Goal: Task Accomplishment & Management: Manage account settings

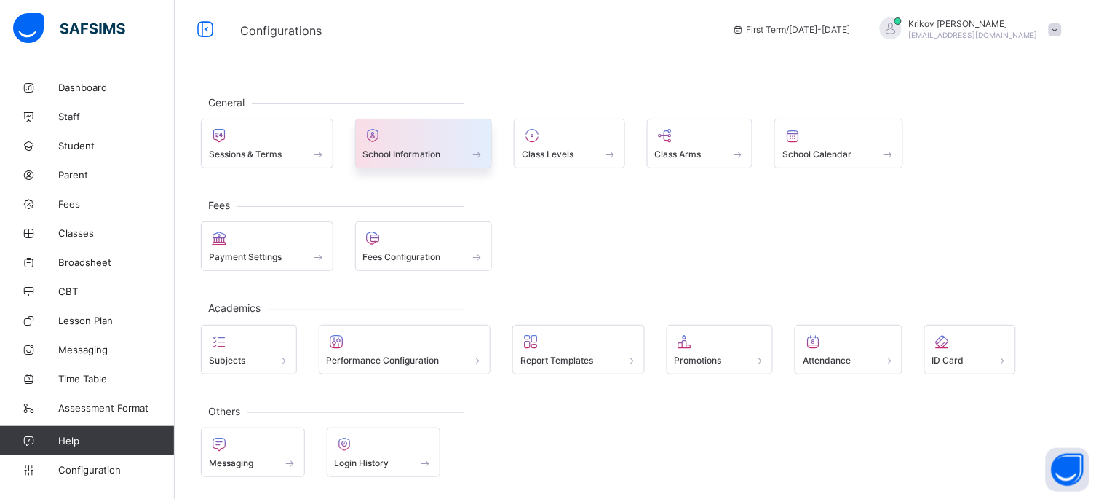
click at [406, 155] on span "School Information" at bounding box center [402, 153] width 78 height 11
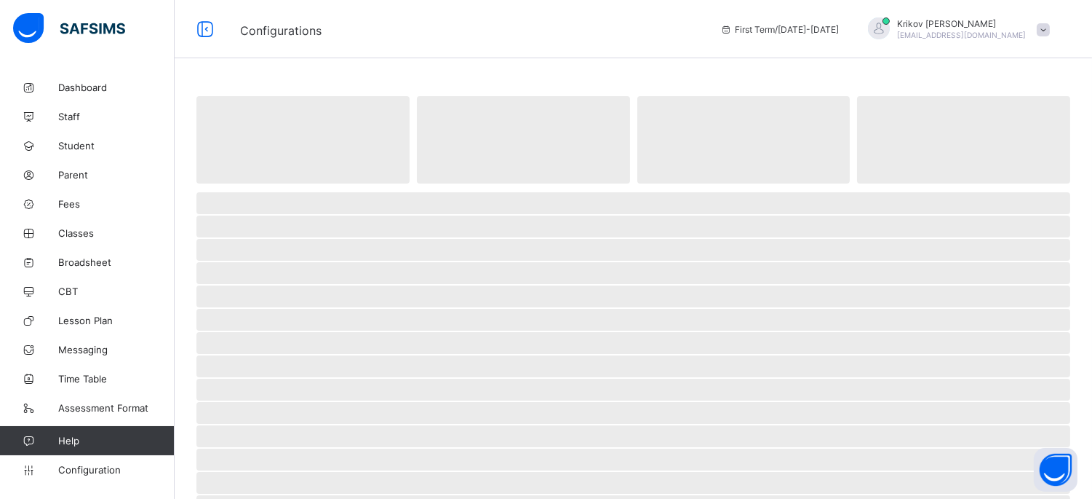
select select "**"
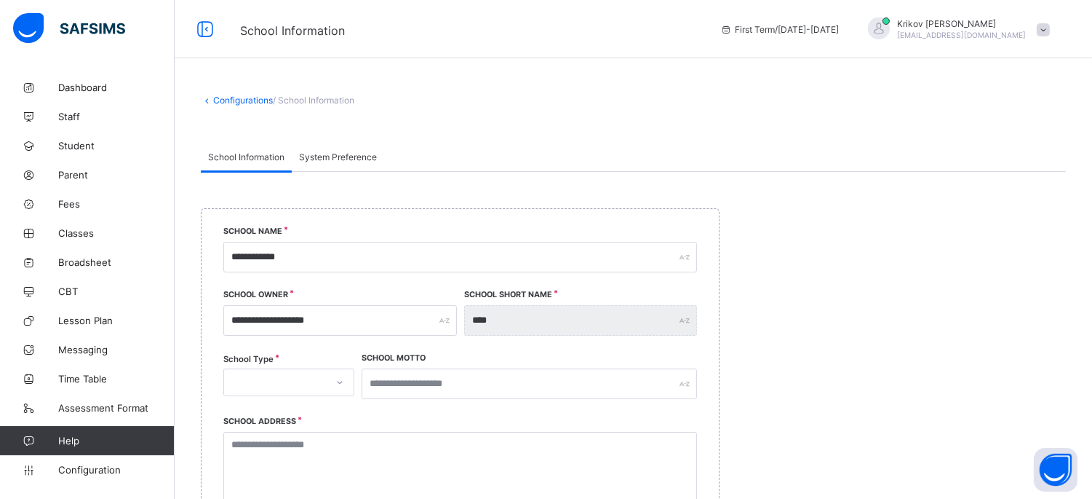
click at [390, 124] on div "Configurations / School Information" at bounding box center [634, 107] width 918 height 69
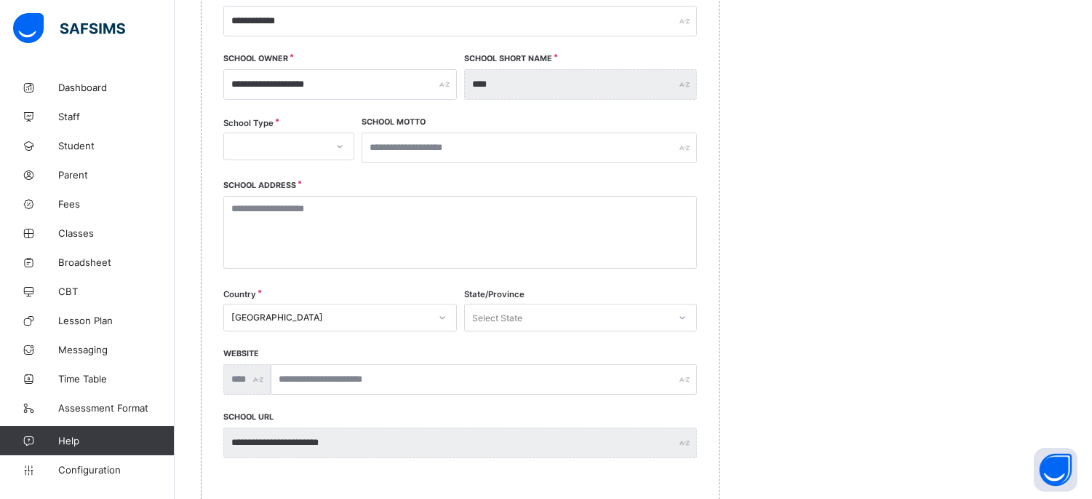
scroll to position [242, 0]
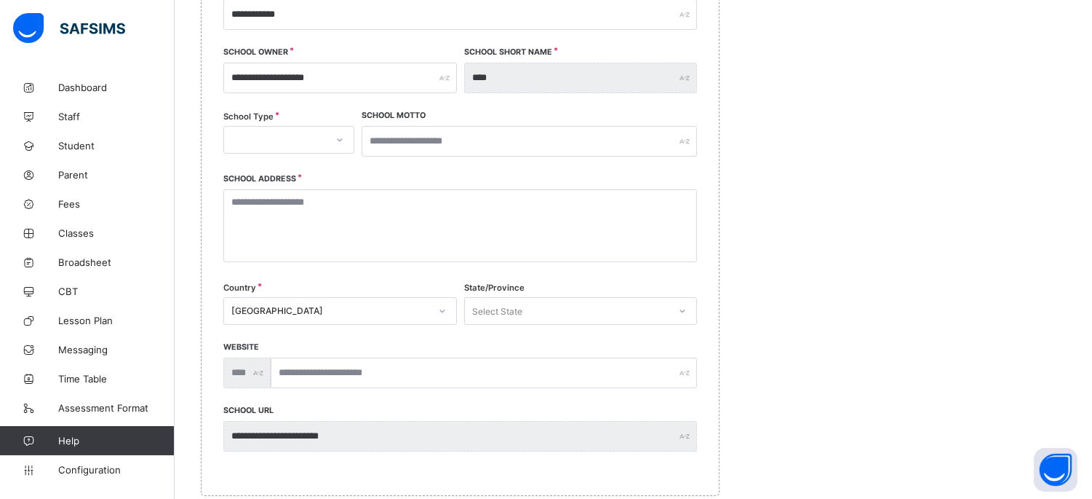
click at [341, 142] on icon at bounding box center [340, 139] width 9 height 15
click at [336, 139] on icon at bounding box center [340, 139] width 9 height 15
click at [209, 207] on div "**********" at bounding box center [460, 231] width 519 height 530
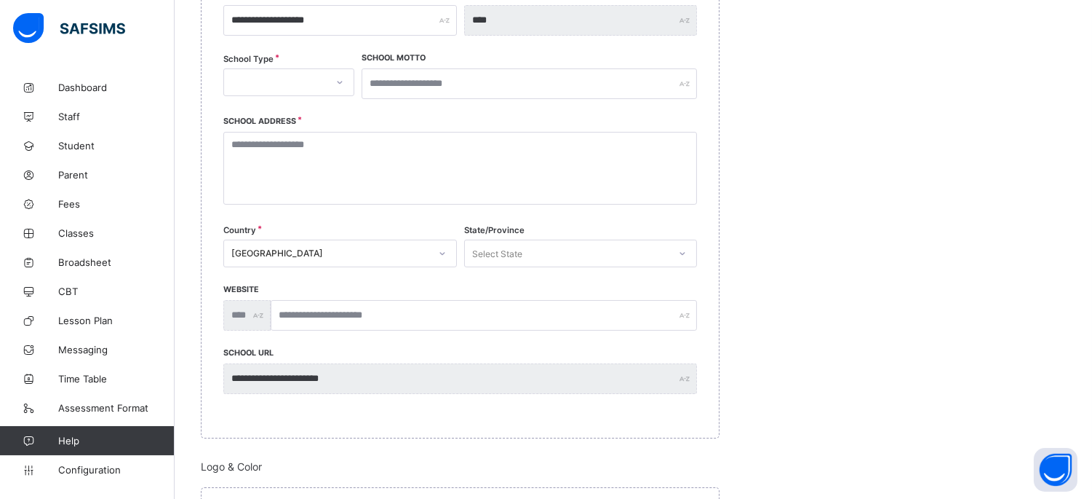
scroll to position [323, 0]
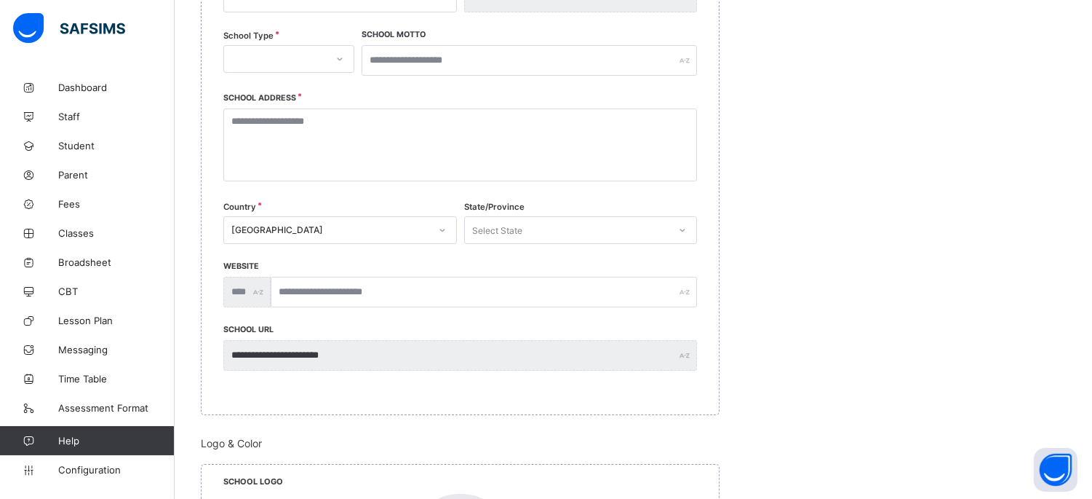
click at [498, 229] on div "Select State" at bounding box center [497, 230] width 50 height 28
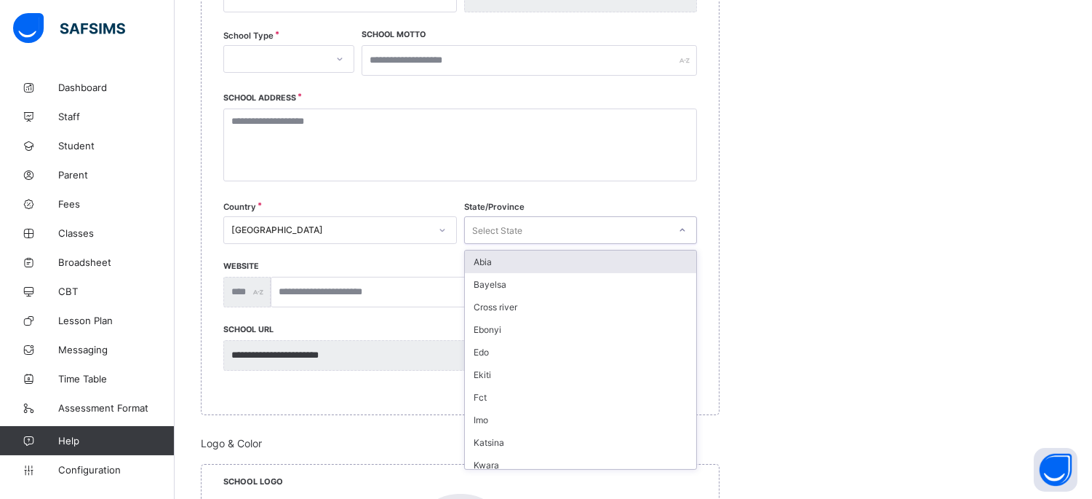
click at [499, 229] on div "Select State" at bounding box center [497, 230] width 50 height 28
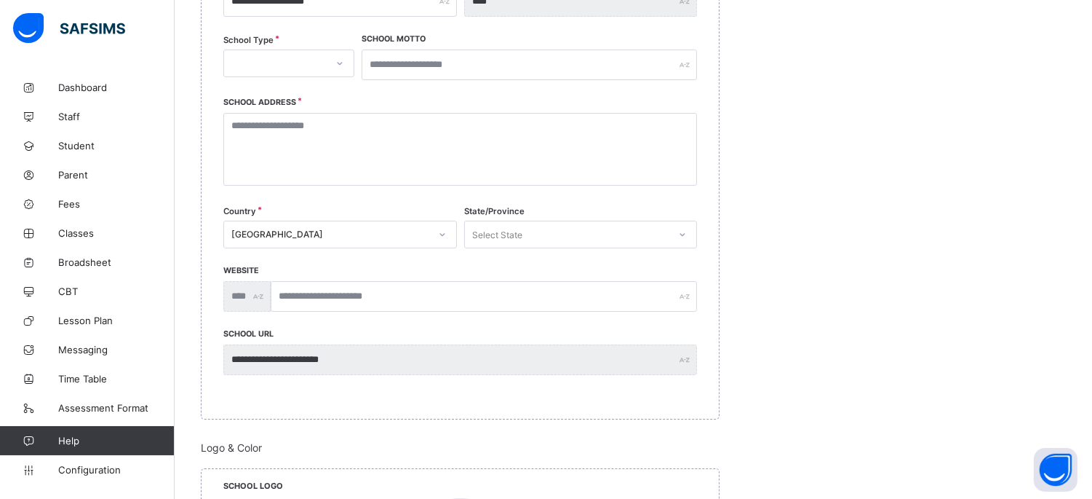
scroll to position [402, 0]
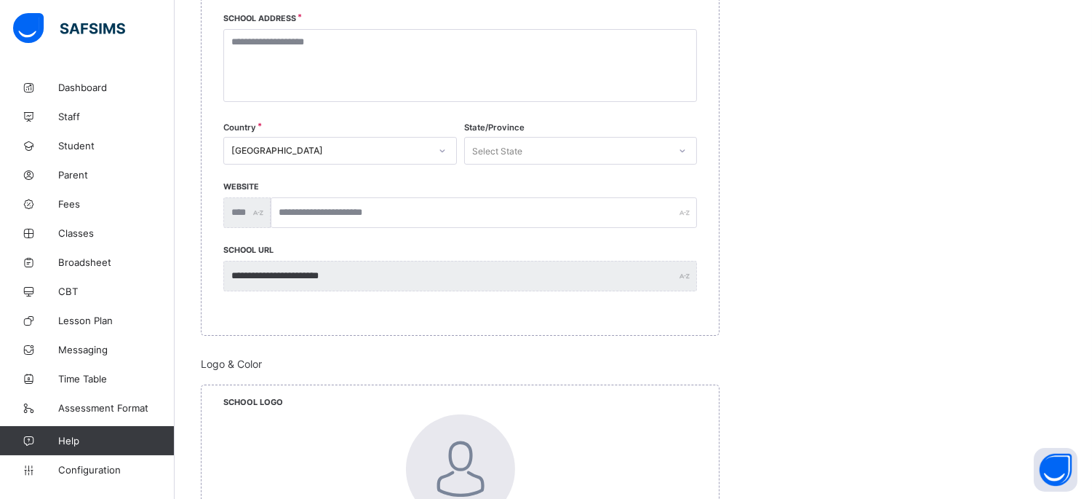
click at [353, 116] on div "School Address" at bounding box center [460, 72] width 474 height 108
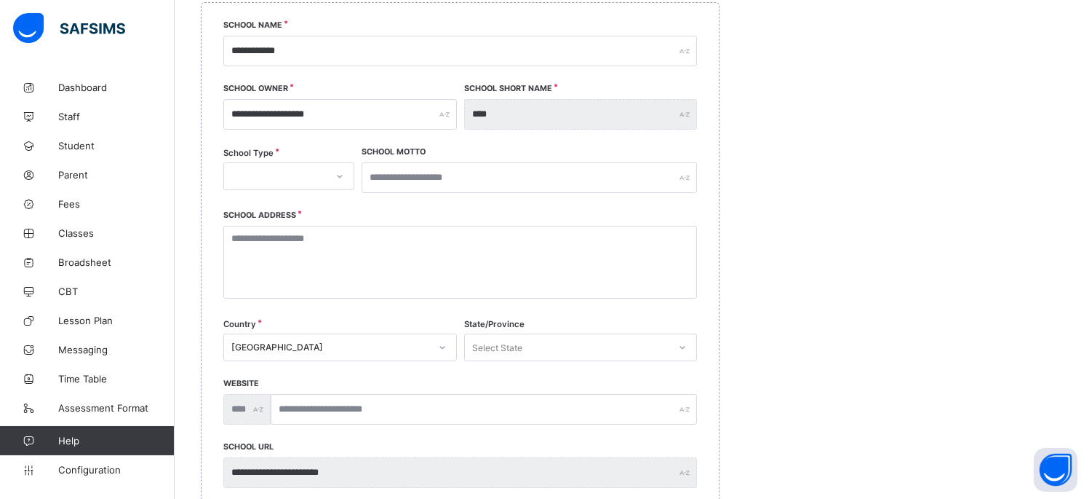
scroll to position [360, 0]
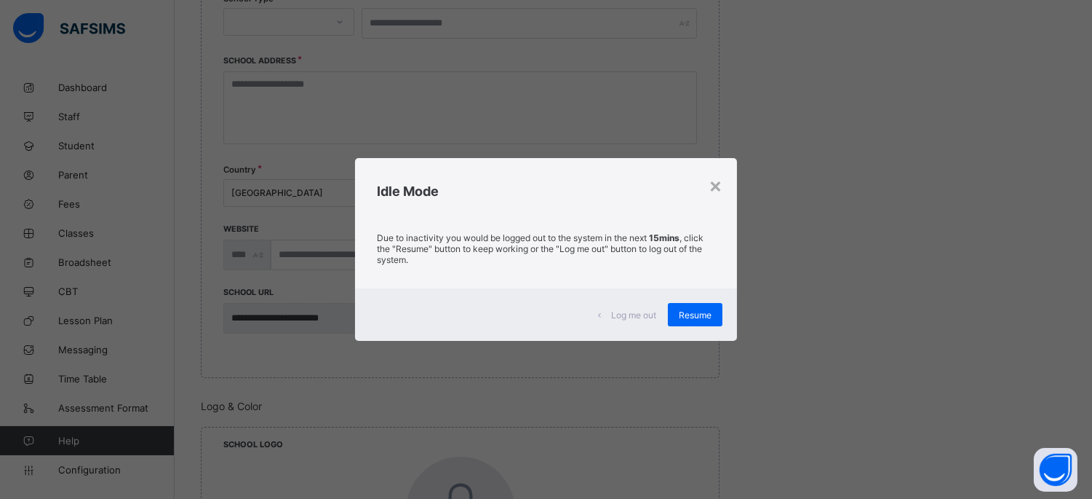
drag, startPoint x: 384, startPoint y: 195, endPoint x: 473, endPoint y: 261, distance: 110.3
click at [383, 195] on h2 "Idle Mode" at bounding box center [546, 190] width 338 height 15
click at [688, 317] on span "Resume" at bounding box center [695, 314] width 33 height 11
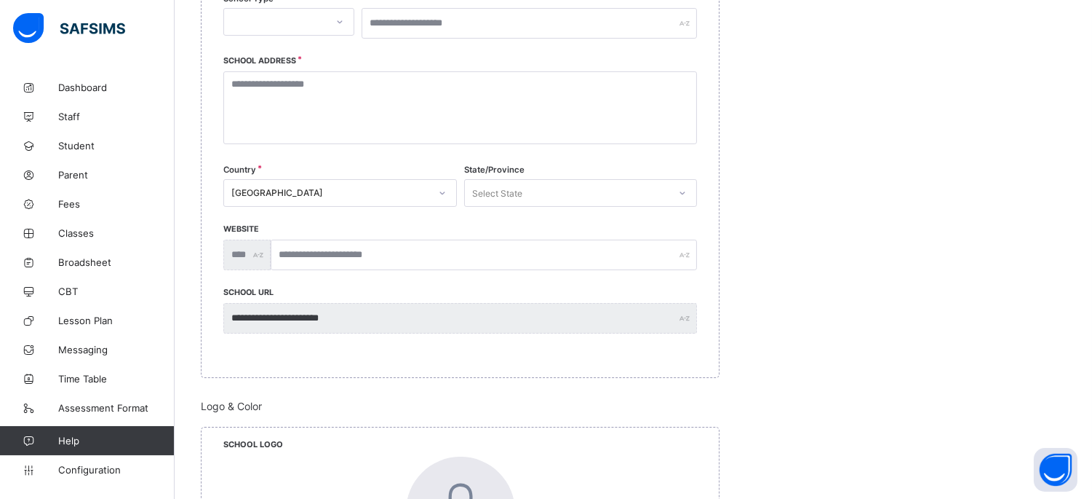
click at [215, 219] on div "**********" at bounding box center [460, 113] width 519 height 530
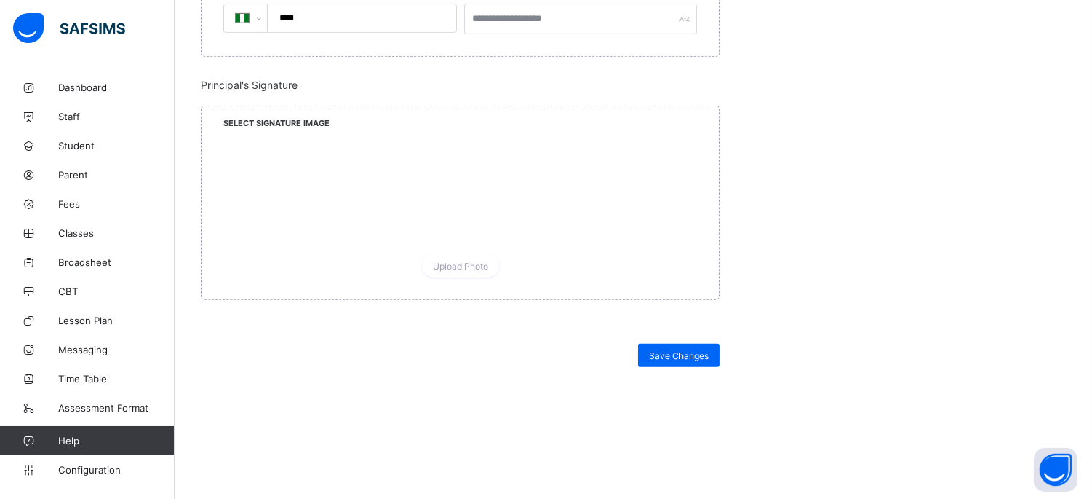
scroll to position [1373, 0]
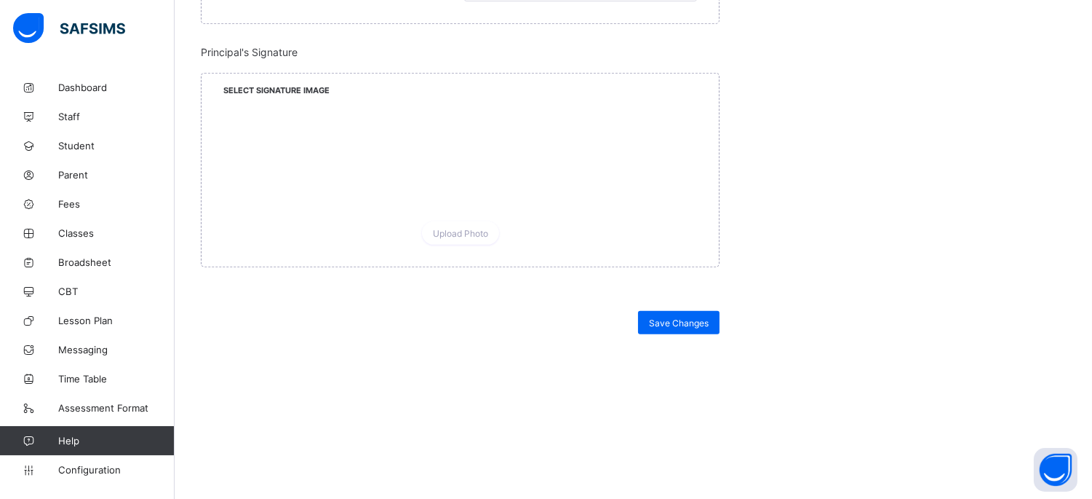
click at [344, 324] on div "Save Changes" at bounding box center [460, 406] width 519 height 191
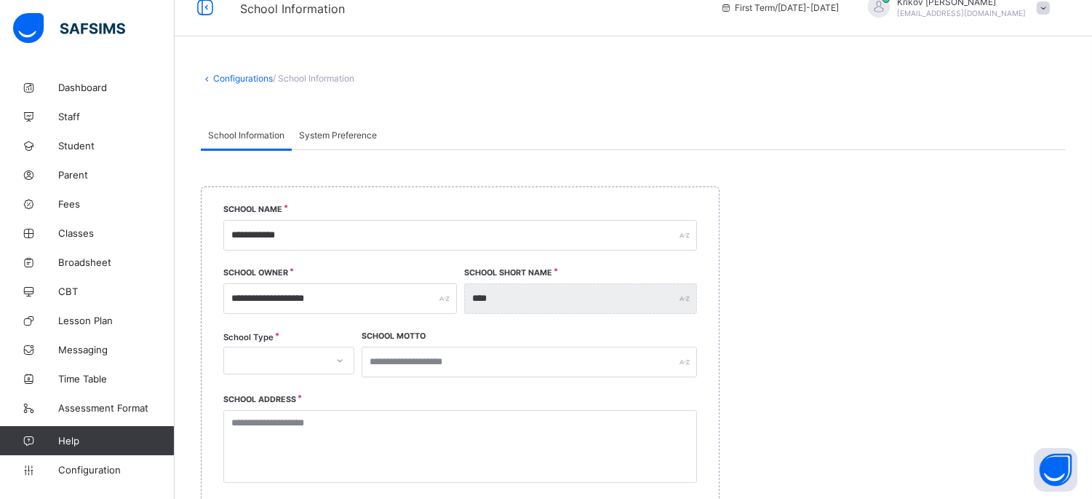
scroll to position [0, 0]
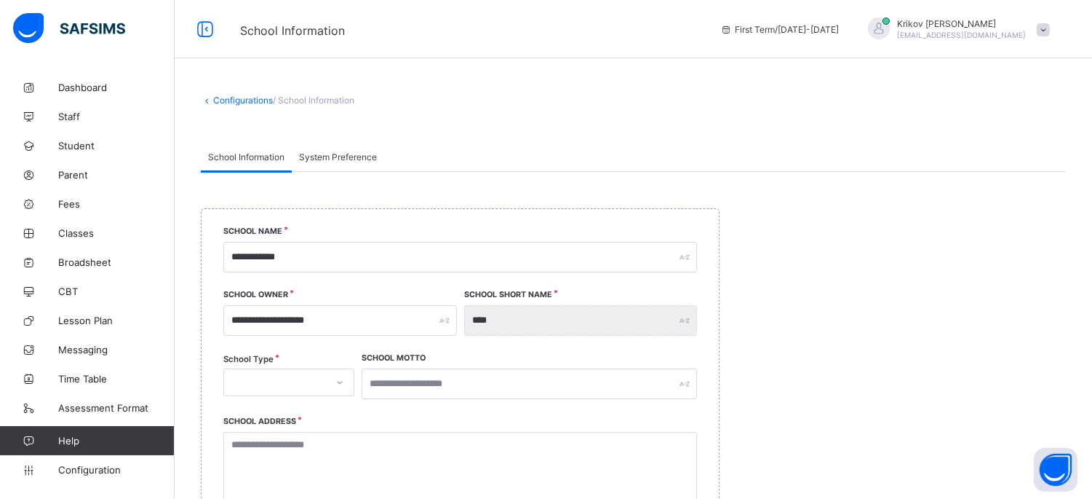
click at [325, 151] on span "System Preference" at bounding box center [338, 156] width 78 height 11
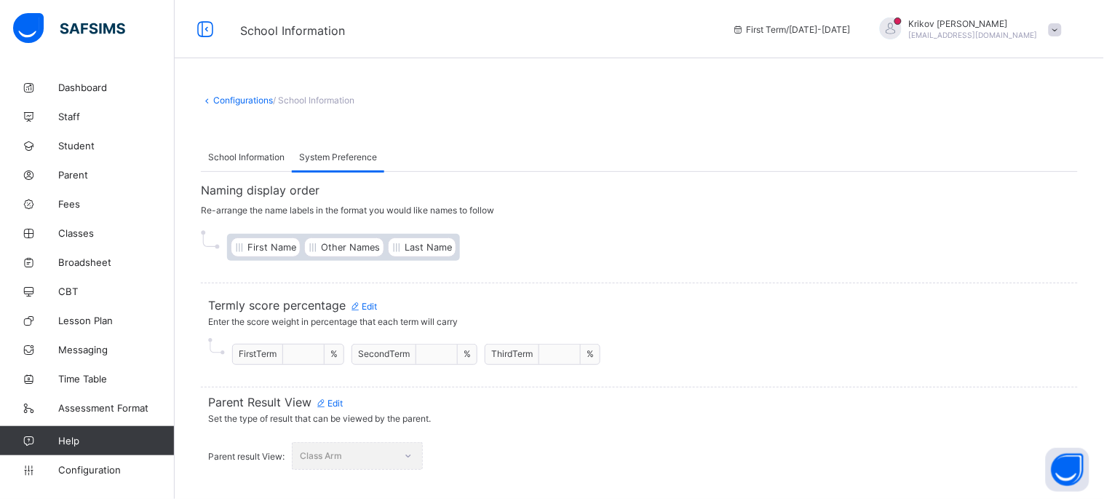
click at [258, 173] on div "Naming display order Re-arrange the name labels in the format you would like na…" at bounding box center [639, 227] width 877 height 111
click at [258, 162] on div "School Information" at bounding box center [246, 156] width 91 height 29
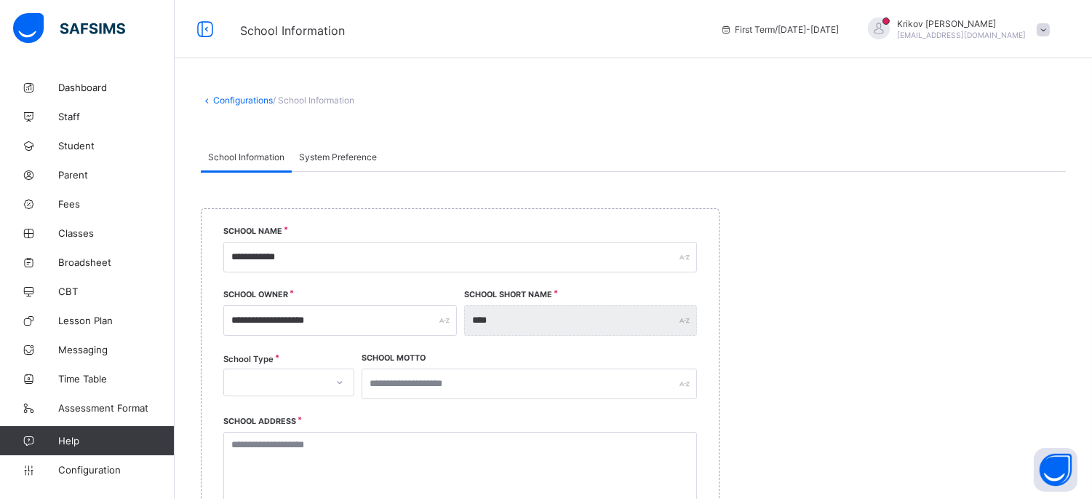
click at [337, 155] on span "System Preference" at bounding box center [338, 156] width 78 height 11
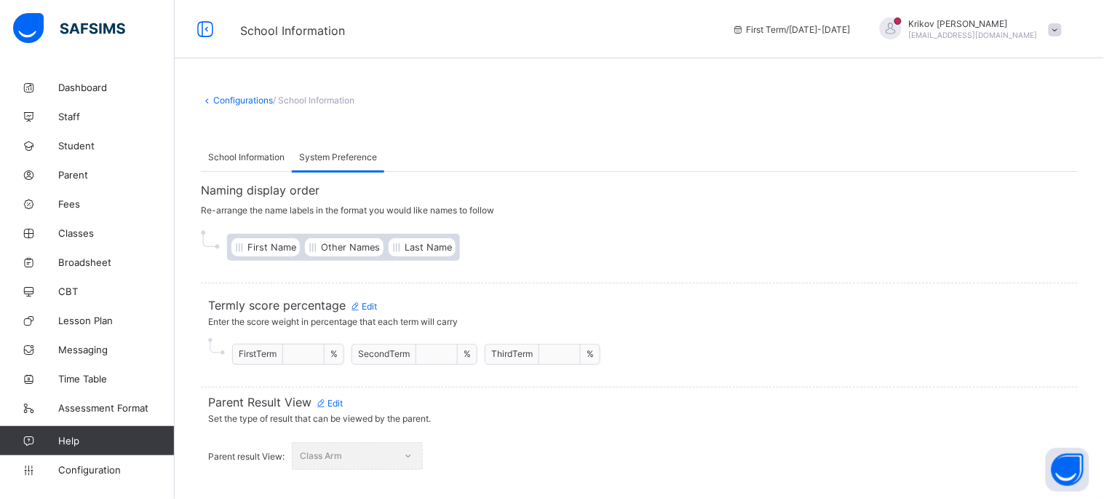
click at [237, 157] on span "School Information" at bounding box center [246, 156] width 76 height 11
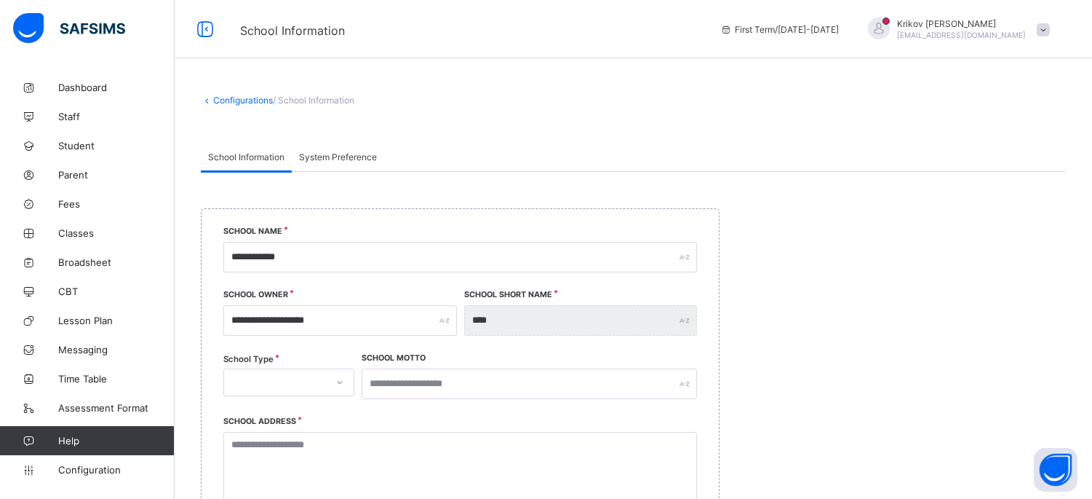
click at [398, 115] on div "Configurations / School Information" at bounding box center [634, 107] width 918 height 69
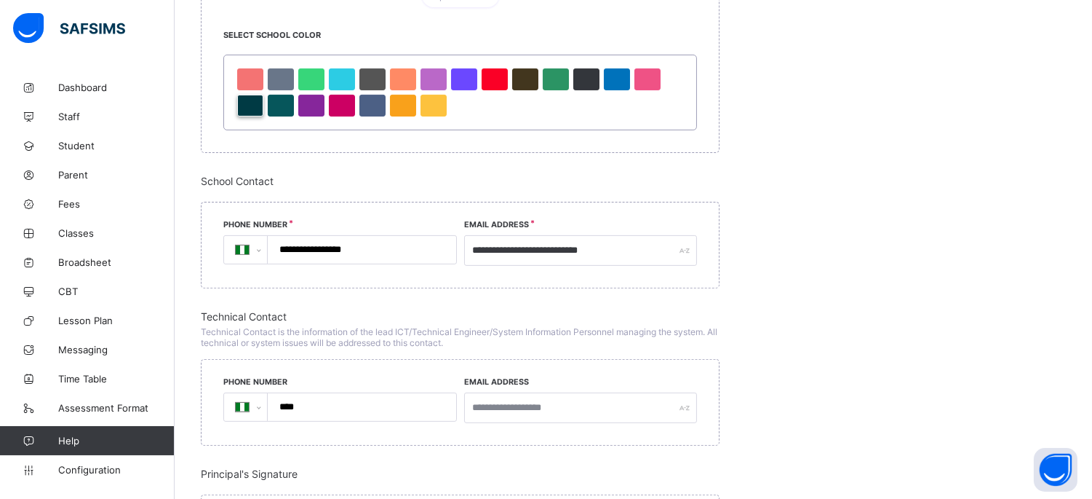
scroll to position [806, 0]
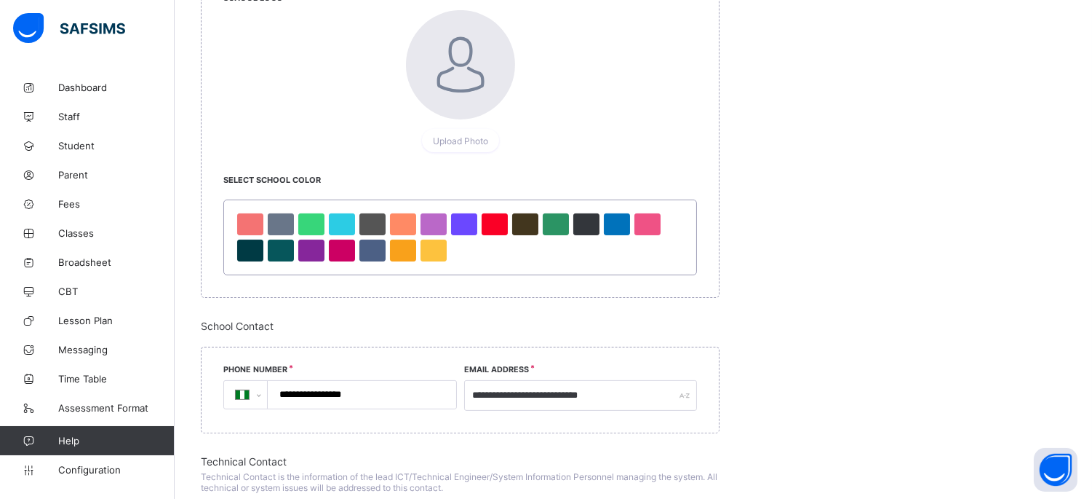
click at [66, 434] on span "Help" at bounding box center [116, 440] width 116 height 12
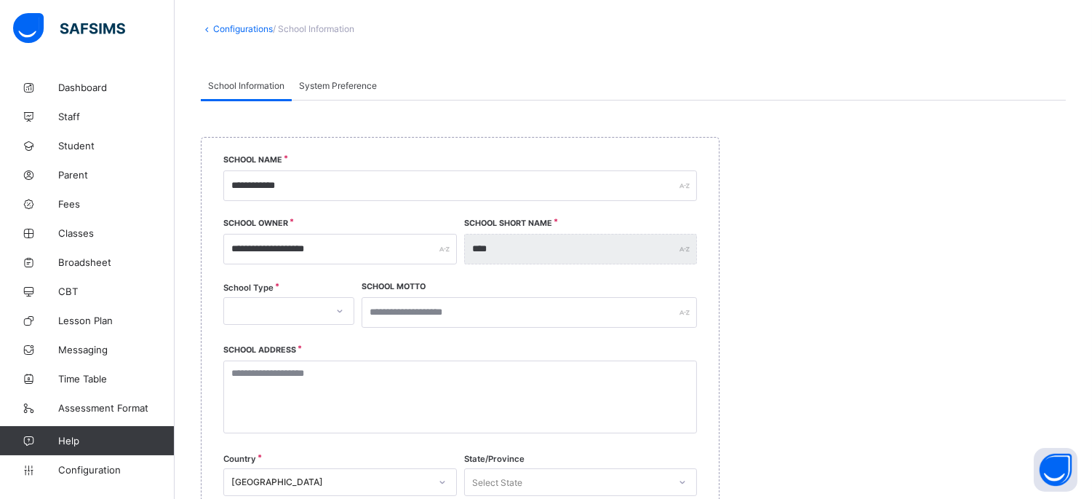
scroll to position [0, 0]
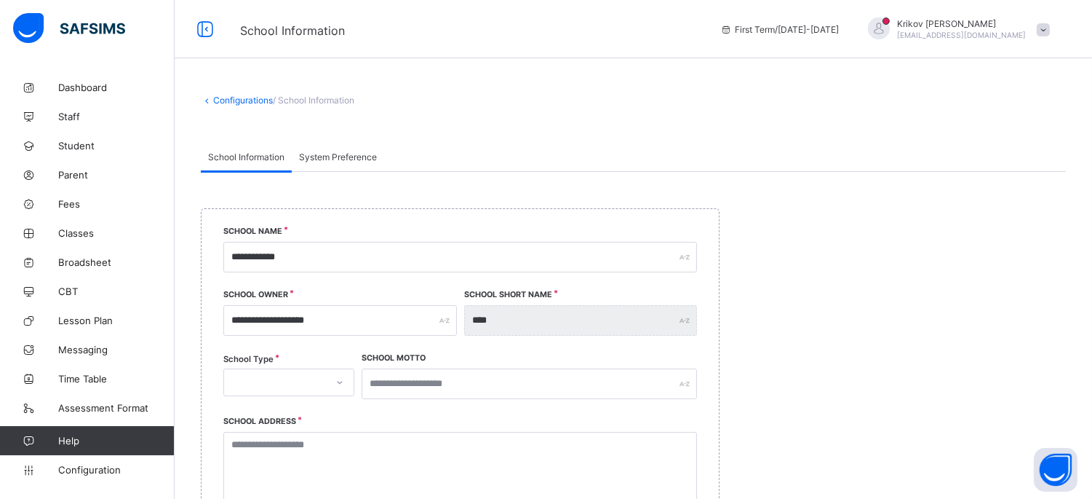
click at [890, 20] on div at bounding box center [879, 28] width 22 height 22
click at [572, 99] on div "Configurations / School Information" at bounding box center [633, 100] width 865 height 11
click at [74, 234] on span "Classes" at bounding box center [116, 233] width 116 height 12
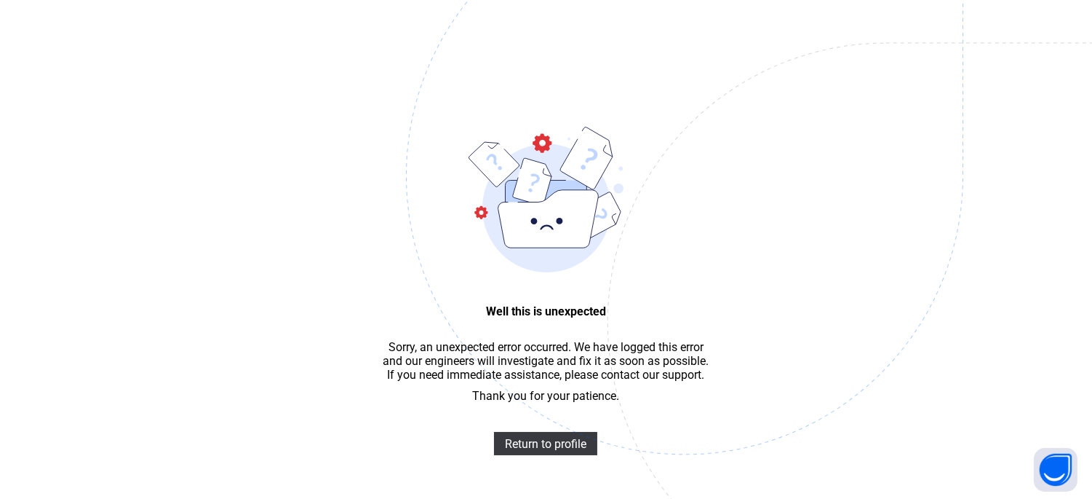
drag, startPoint x: 279, startPoint y: 215, endPoint x: 295, endPoint y: 208, distance: 18.0
click at [279, 214] on div "Well this is unexpected Sorry, an unexpected error occurred. We have logged thi…" at bounding box center [546, 271] width 1092 height 542
click at [537, 451] on span "Return to profile" at bounding box center [546, 444] width 82 height 14
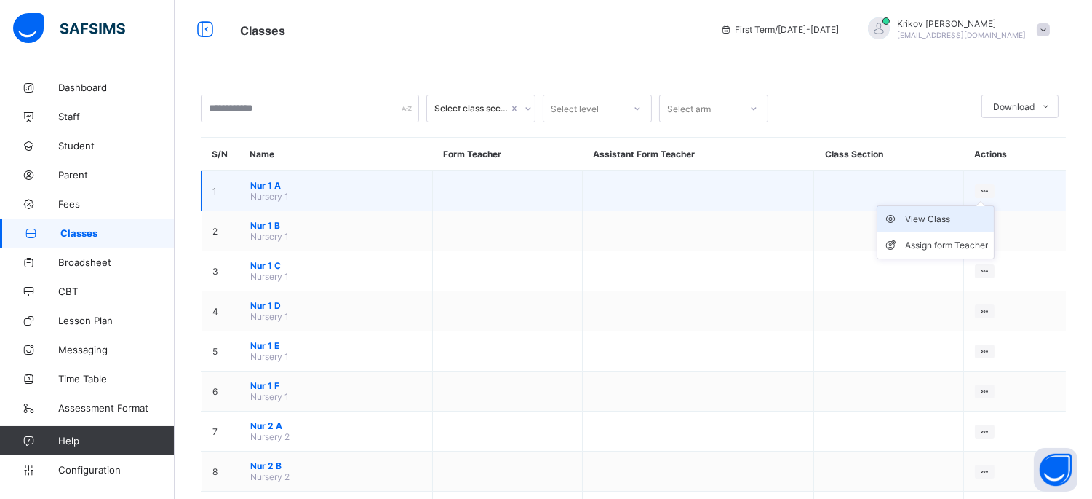
click at [933, 217] on div "View Class" at bounding box center [946, 219] width 83 height 15
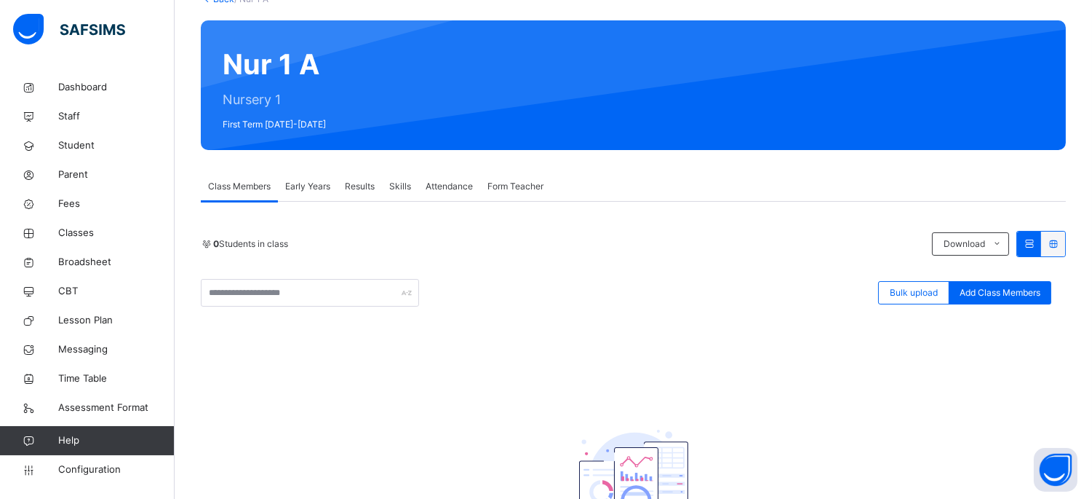
scroll to position [162, 0]
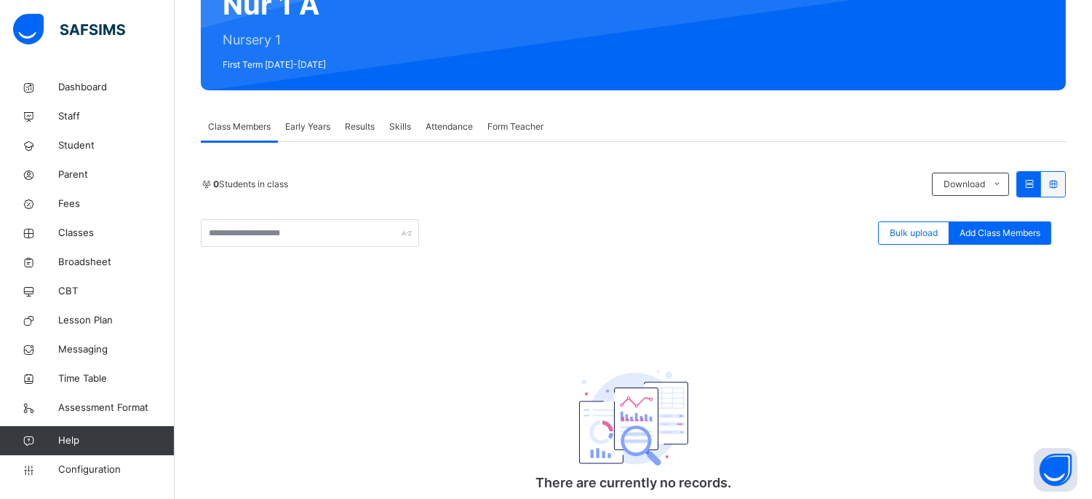
click at [546, 209] on div "0 Students in class Download Pdf Report Excel Report Bulk upload Add Class Memb…" at bounding box center [633, 209] width 865 height 76
click at [84, 230] on span "Classes" at bounding box center [116, 233] width 116 height 15
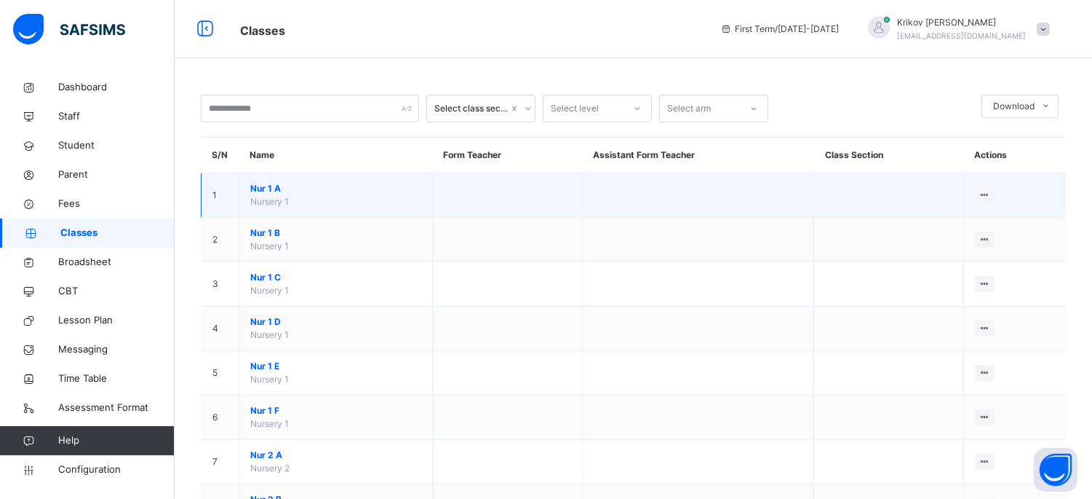
click at [265, 188] on span "Nur 1 A" at bounding box center [335, 188] width 171 height 13
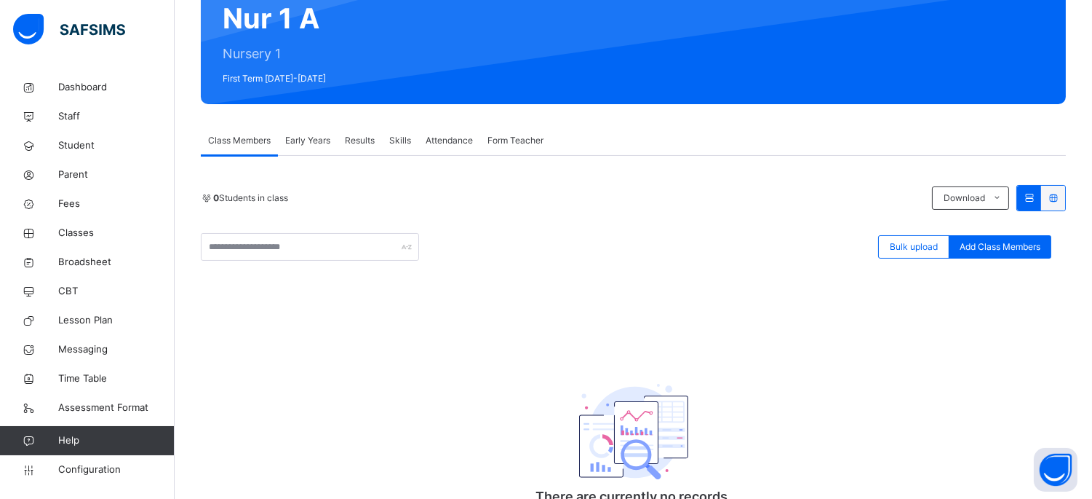
scroll to position [162, 0]
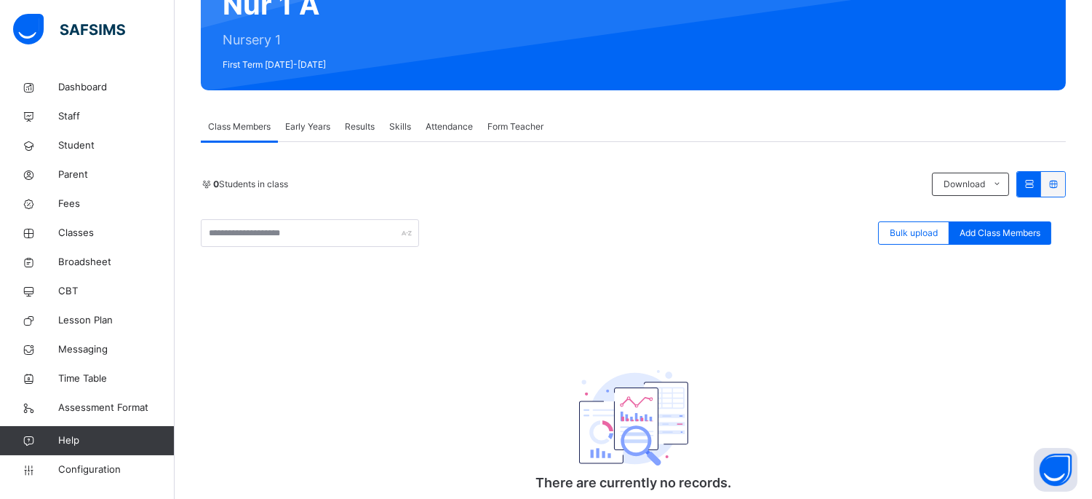
click at [311, 126] on span "Early Years" at bounding box center [307, 126] width 45 height 13
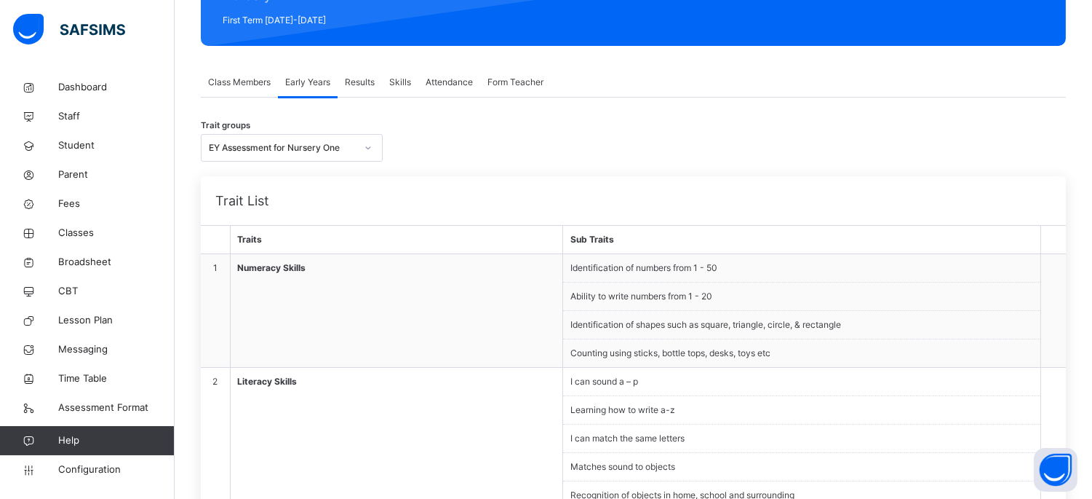
scroll to position [242, 0]
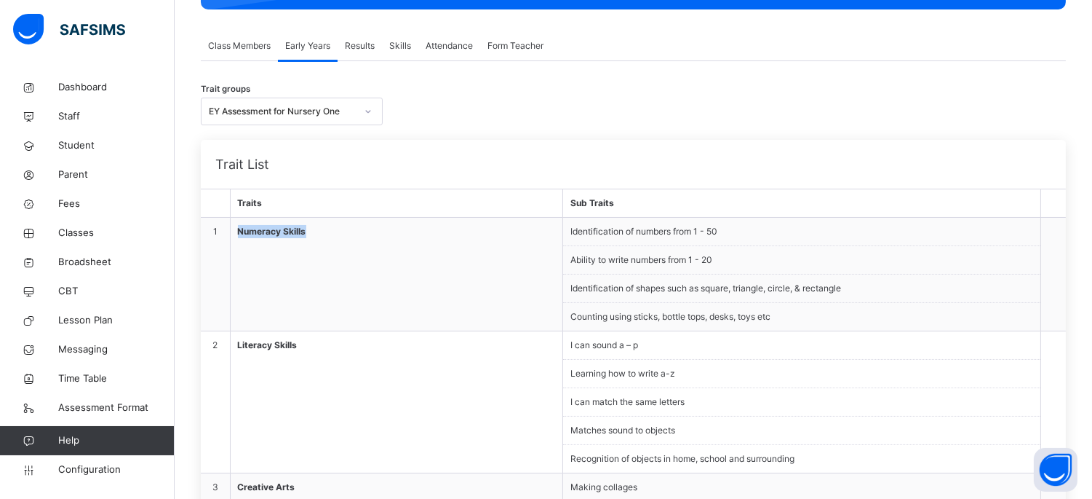
drag, startPoint x: 237, startPoint y: 227, endPoint x: 318, endPoint y: 229, distance: 81.5
click at [318, 229] on span "Numeracy Skills" at bounding box center [397, 231] width 318 height 13
click at [357, 41] on span "Results" at bounding box center [360, 45] width 30 height 13
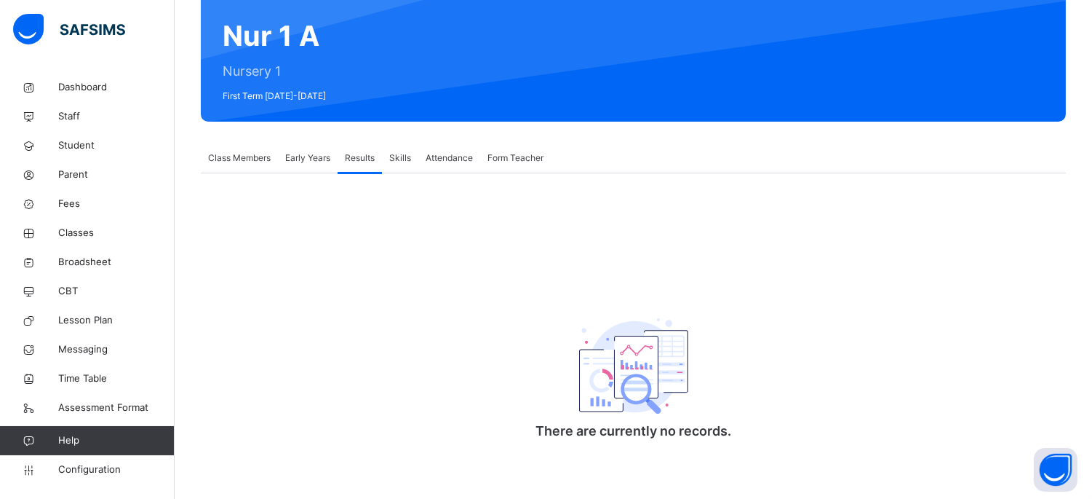
scroll to position [132, 0]
click at [398, 153] on span "Skills" at bounding box center [400, 157] width 22 height 13
click at [446, 155] on span "Attendance" at bounding box center [449, 157] width 47 height 13
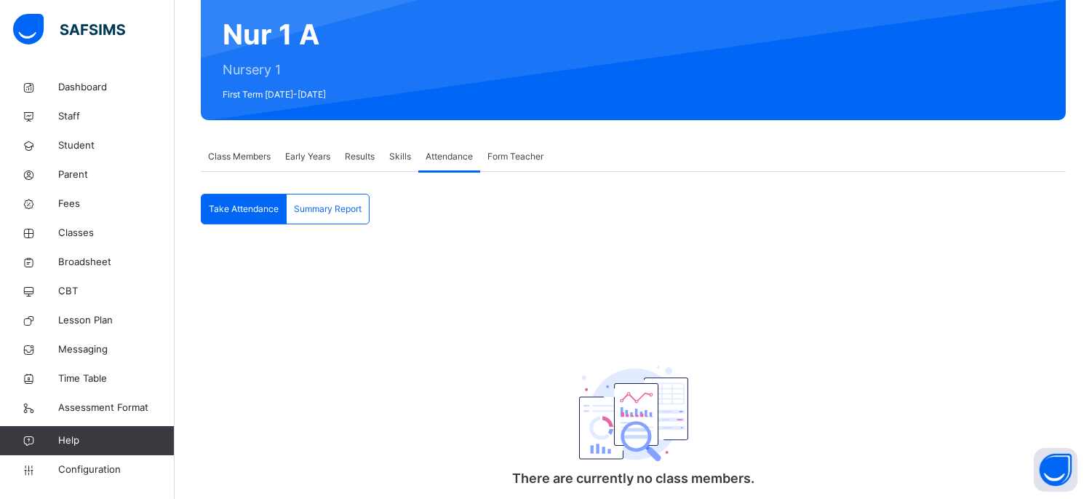
scroll to position [184, 0]
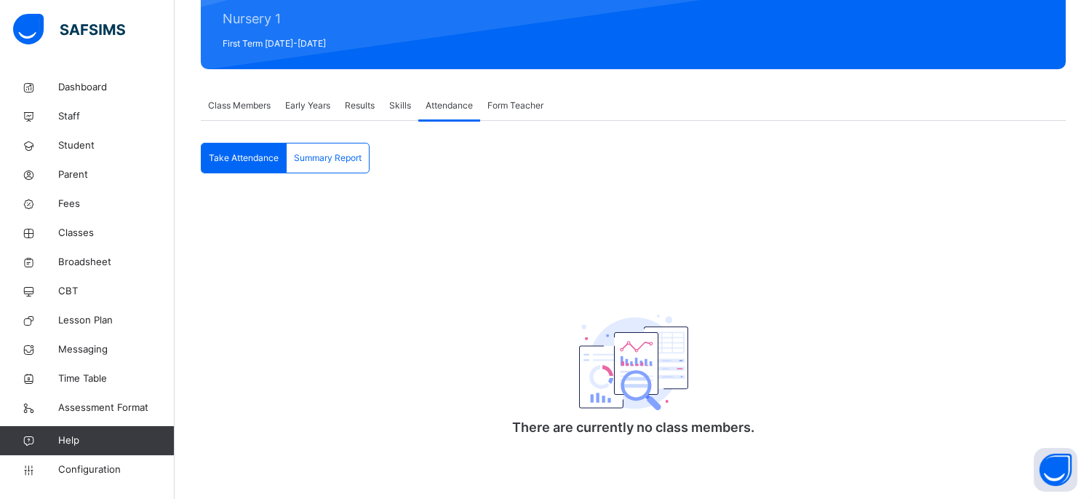
click at [512, 103] on span "Form Teacher" at bounding box center [516, 105] width 56 height 13
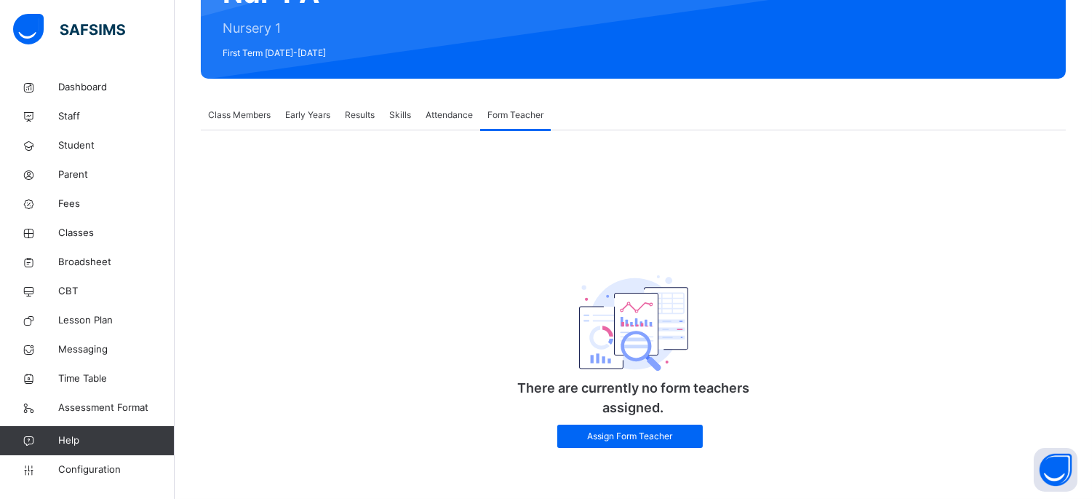
scroll to position [175, 0]
click at [245, 112] on span "Class Members" at bounding box center [239, 114] width 63 height 13
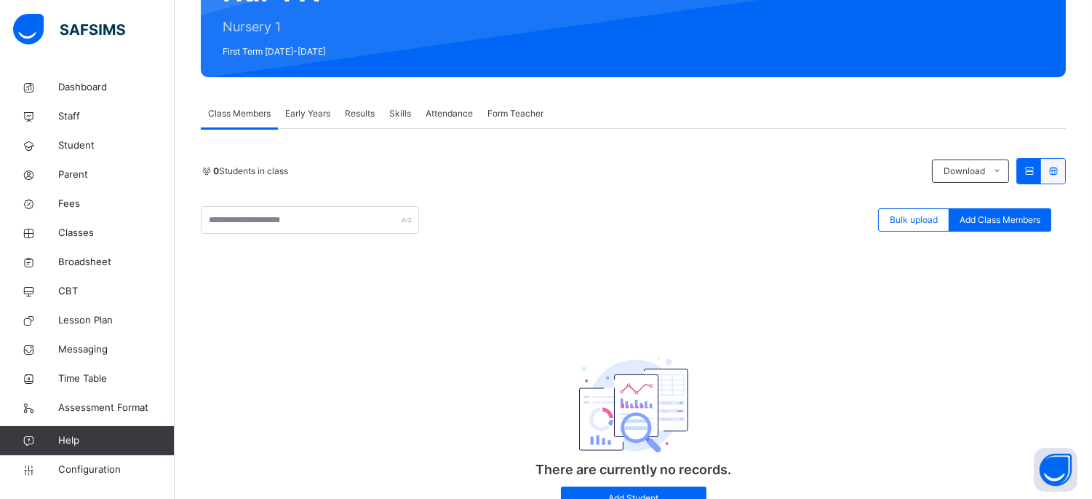
scroll to position [237, 0]
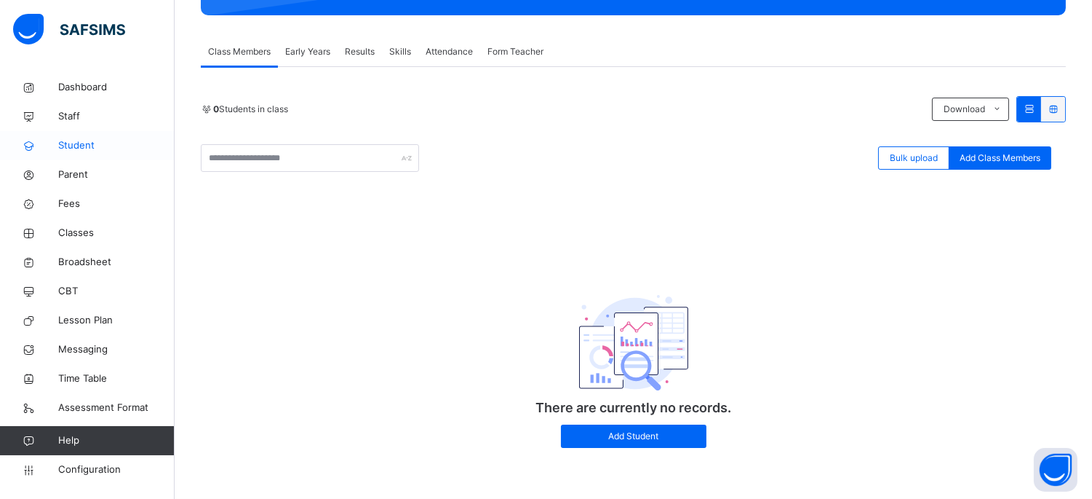
click at [84, 150] on span "Student" at bounding box center [116, 145] width 116 height 15
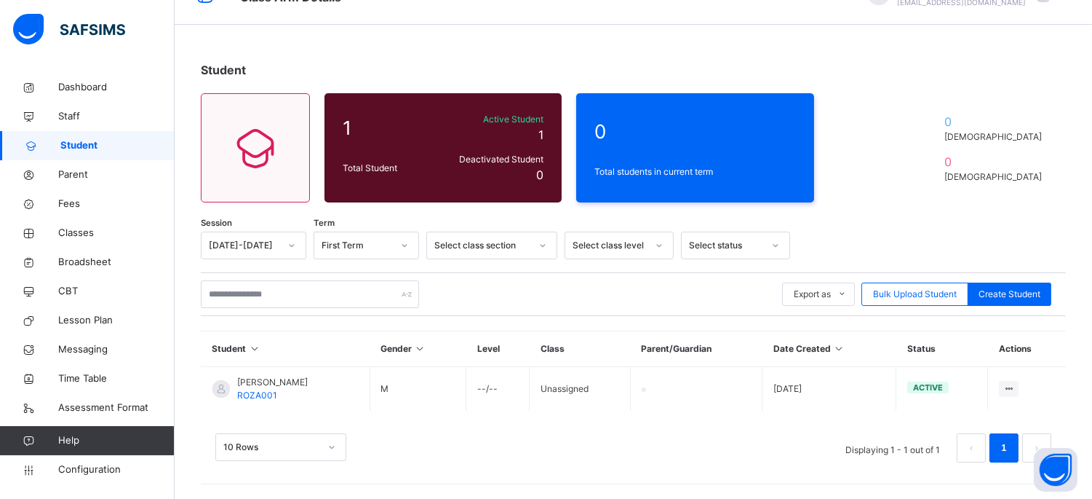
scroll to position [33, 0]
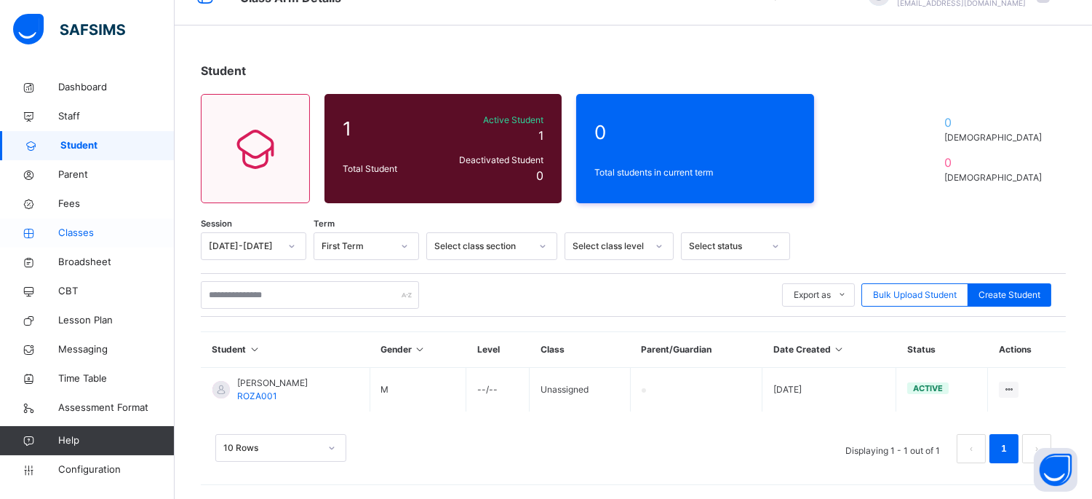
drag, startPoint x: 77, startPoint y: 229, endPoint x: 128, endPoint y: 229, distance: 50.9
click at [76, 229] on span "Classes" at bounding box center [116, 233] width 116 height 15
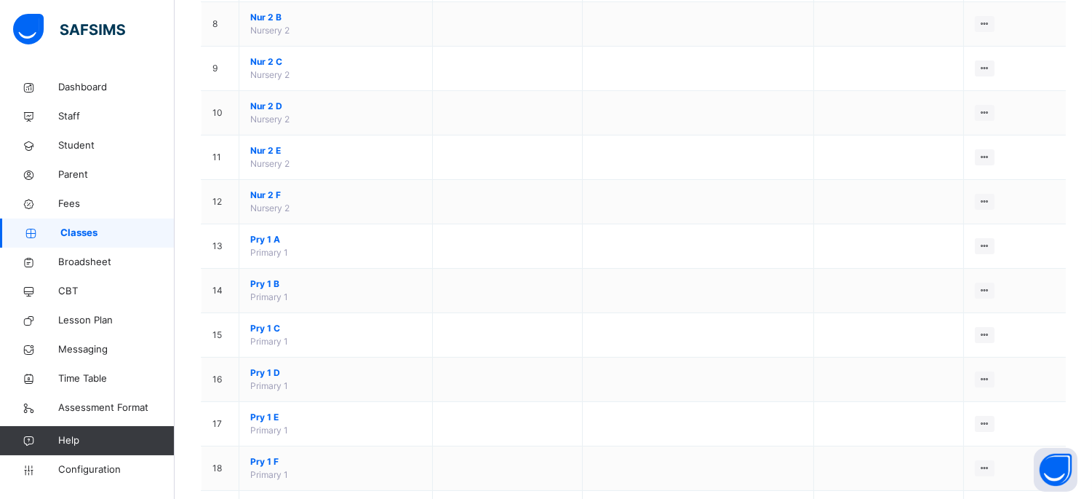
scroll to position [646, 0]
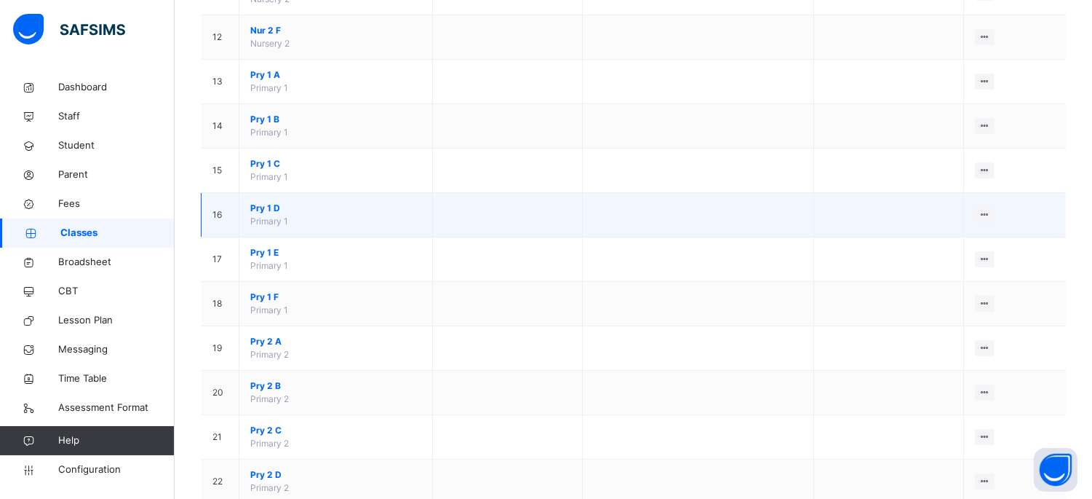
click at [278, 211] on span "Pry 1 D" at bounding box center [335, 208] width 171 height 13
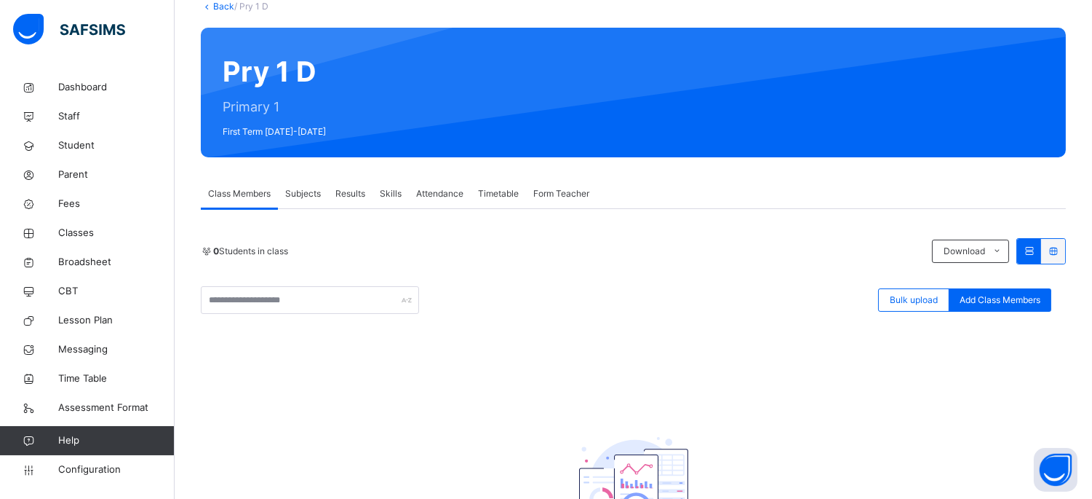
scroll to position [237, 0]
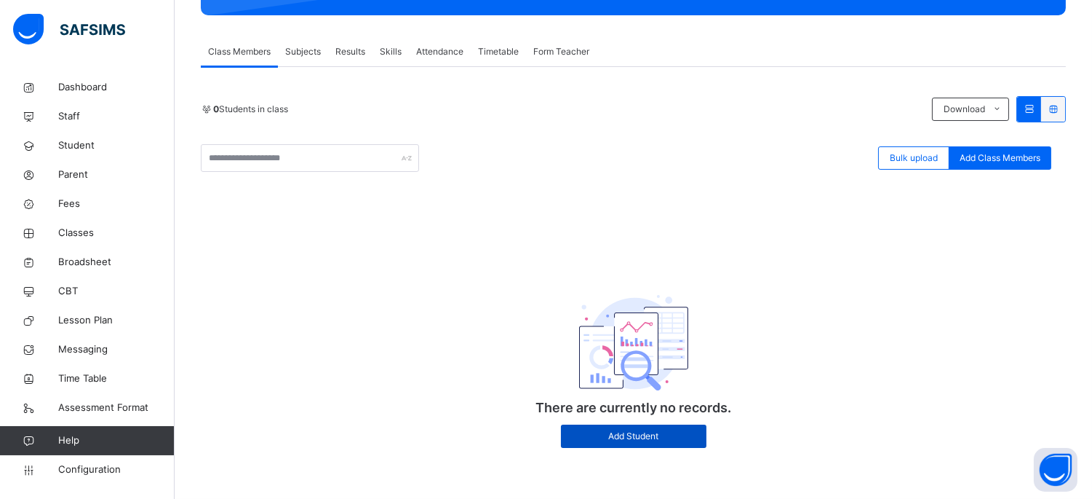
click at [635, 438] on span "Add Student" at bounding box center [634, 435] width 124 height 13
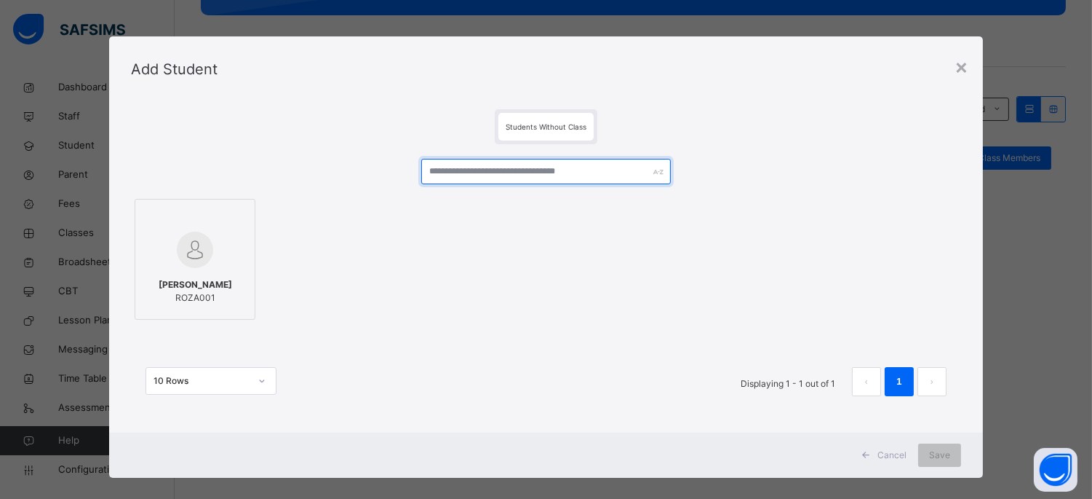
click at [543, 172] on input "text" at bounding box center [545, 171] width 249 height 25
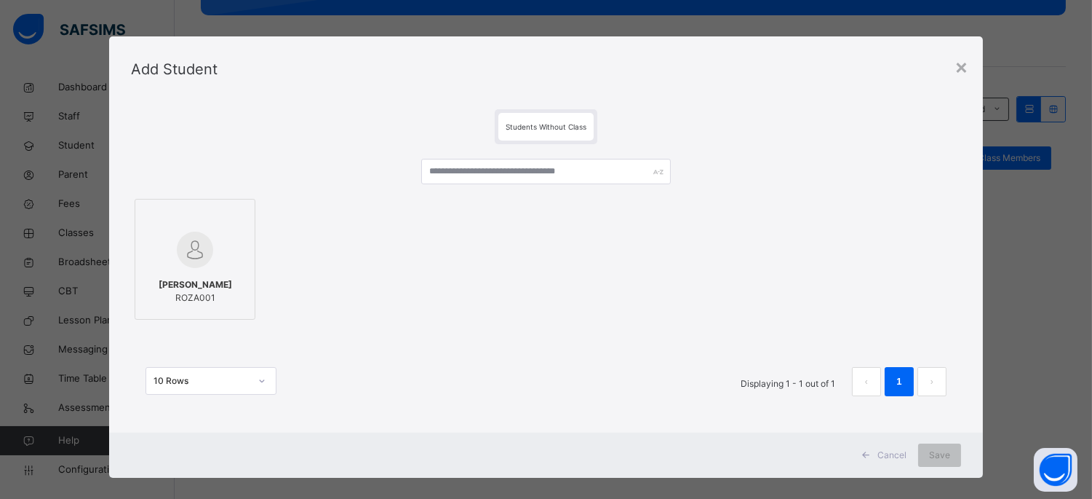
click at [750, 197] on div "[PERSON_NAME] ROZA001" at bounding box center [546, 259] width 830 height 128
click at [962, 68] on div "×" at bounding box center [962, 66] width 14 height 31
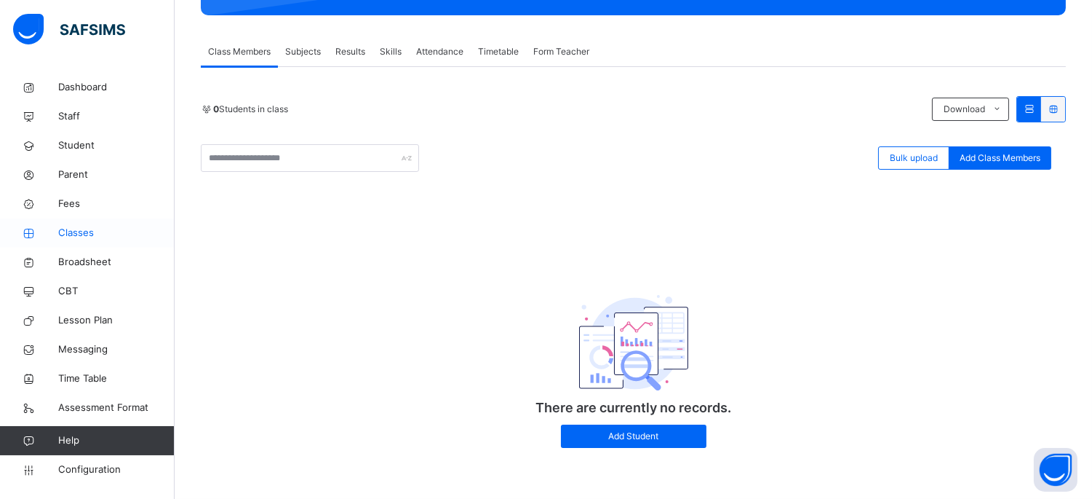
click at [80, 236] on span "Classes" at bounding box center [116, 233] width 116 height 15
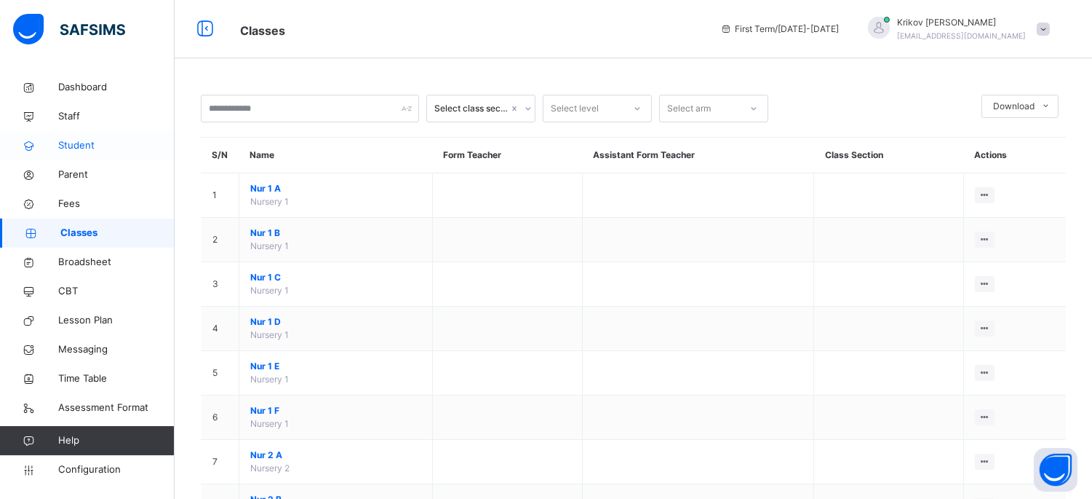
click at [81, 150] on span "Student" at bounding box center [116, 145] width 116 height 15
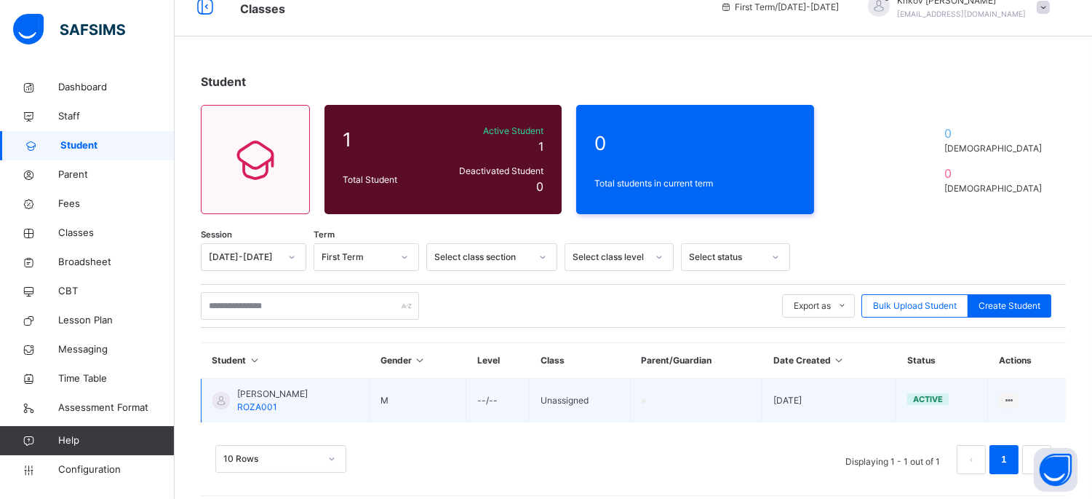
scroll to position [33, 0]
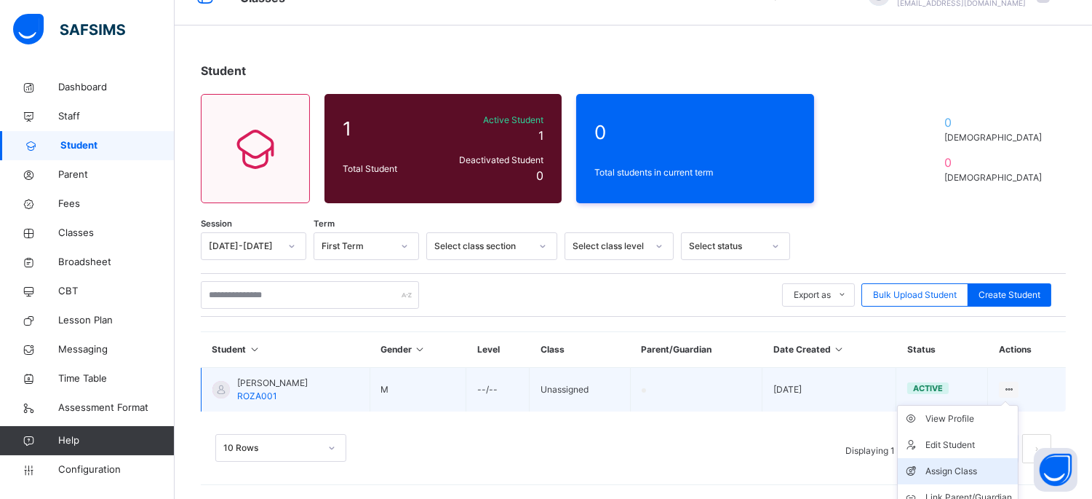
click at [949, 473] on div "Assign Class" at bounding box center [969, 471] width 87 height 15
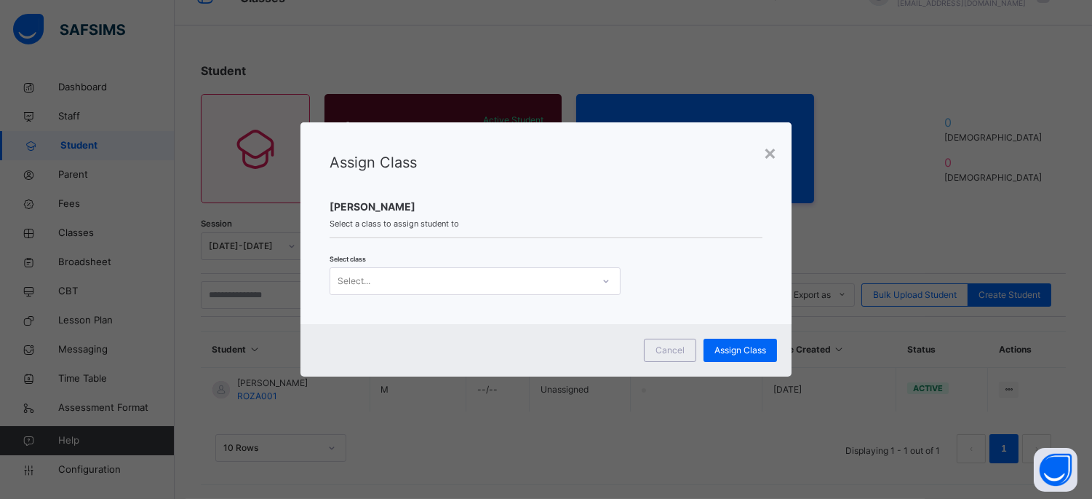
click at [569, 295] on div "Assign Class [PERSON_NAME] Select a class to assign student to Select class Sel…" at bounding box center [546, 223] width 491 height 202
click at [569, 285] on div "Select..." at bounding box center [461, 280] width 262 height 23
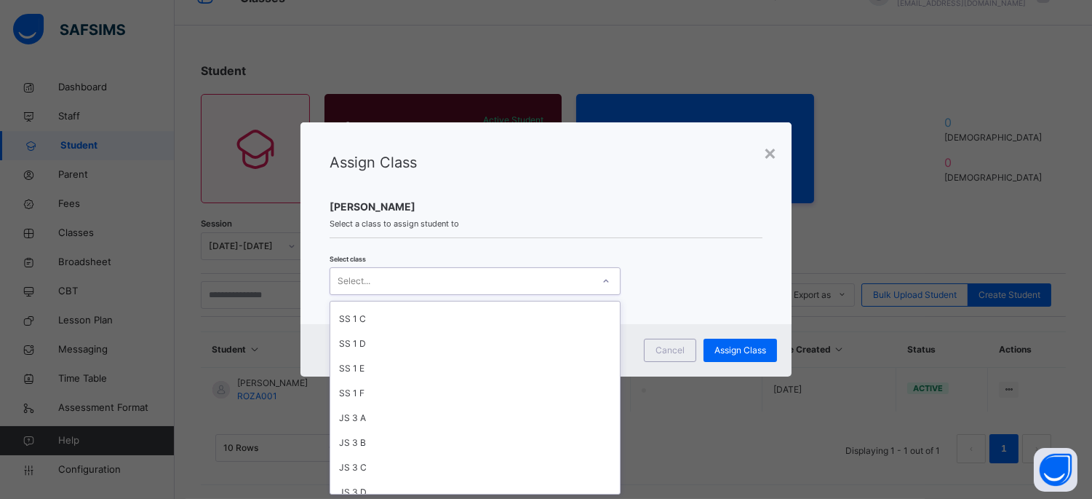
scroll to position [0, 0]
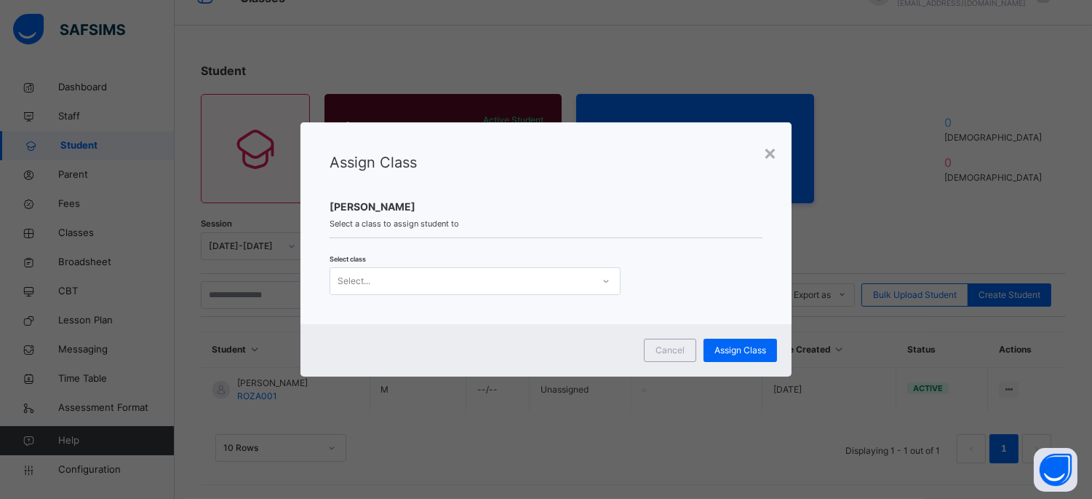
click at [686, 286] on div "Select class Select..." at bounding box center [546, 274] width 433 height 42
click at [664, 354] on span "Cancel" at bounding box center [670, 350] width 29 height 13
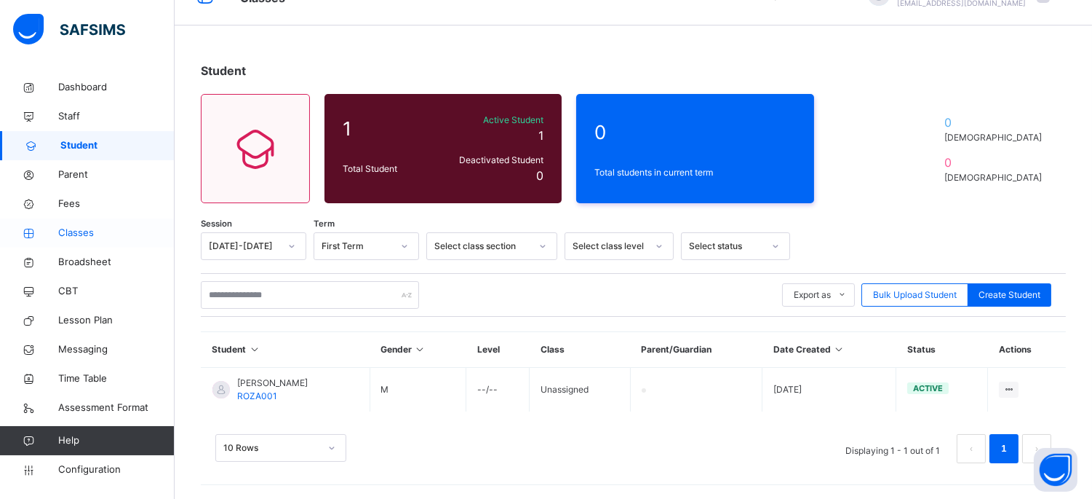
click at [84, 230] on span "Classes" at bounding box center [116, 233] width 116 height 15
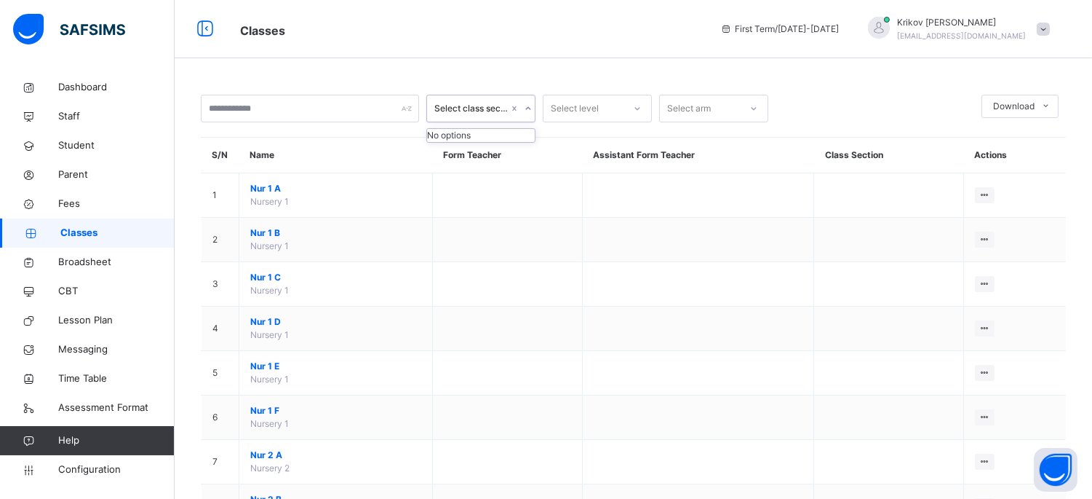
click at [496, 110] on div "Select class section" at bounding box center [471, 108] width 74 height 13
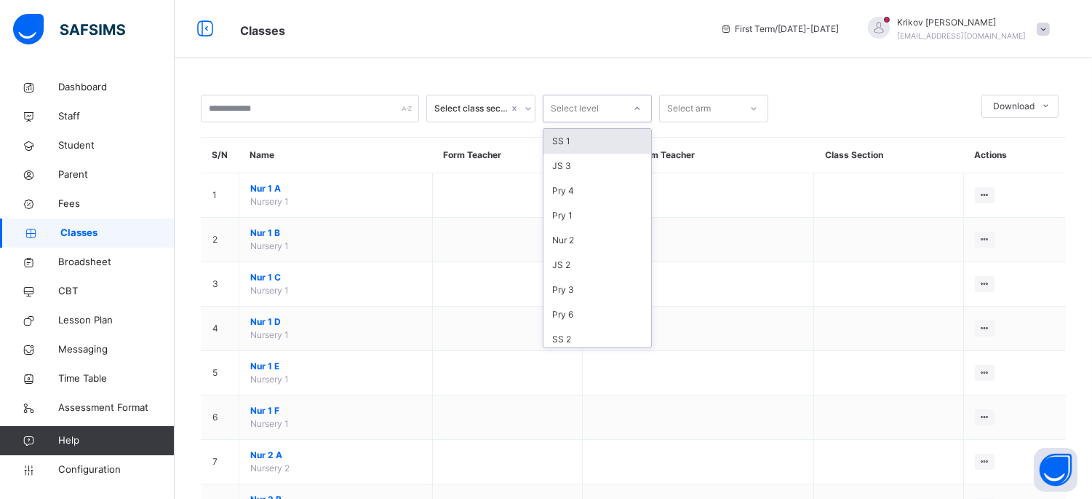
click at [597, 113] on div "Select level" at bounding box center [575, 109] width 48 height 28
click at [685, 114] on div "Select arm" at bounding box center [689, 109] width 44 height 28
click at [457, 106] on div "Select class section" at bounding box center [471, 108] width 74 height 13
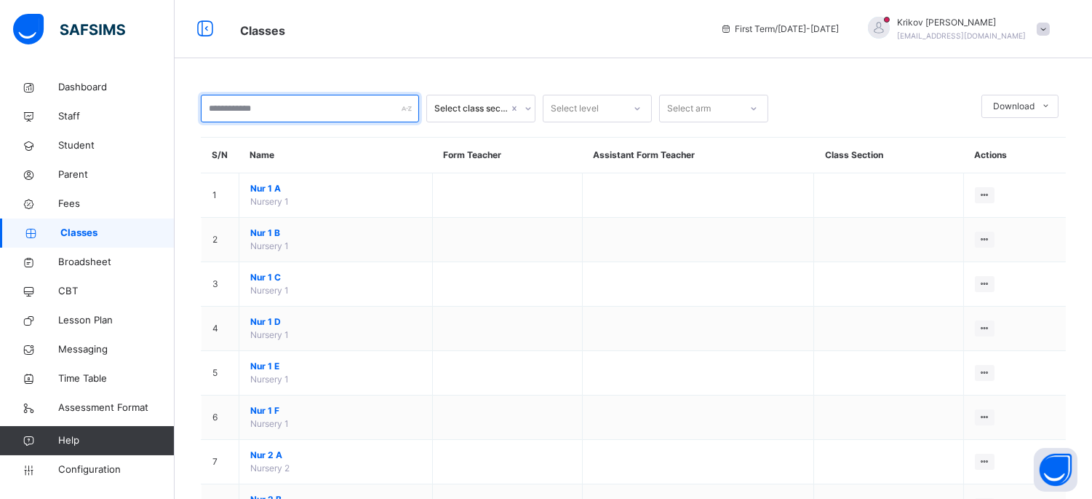
click at [325, 112] on input "text" at bounding box center [310, 109] width 218 height 28
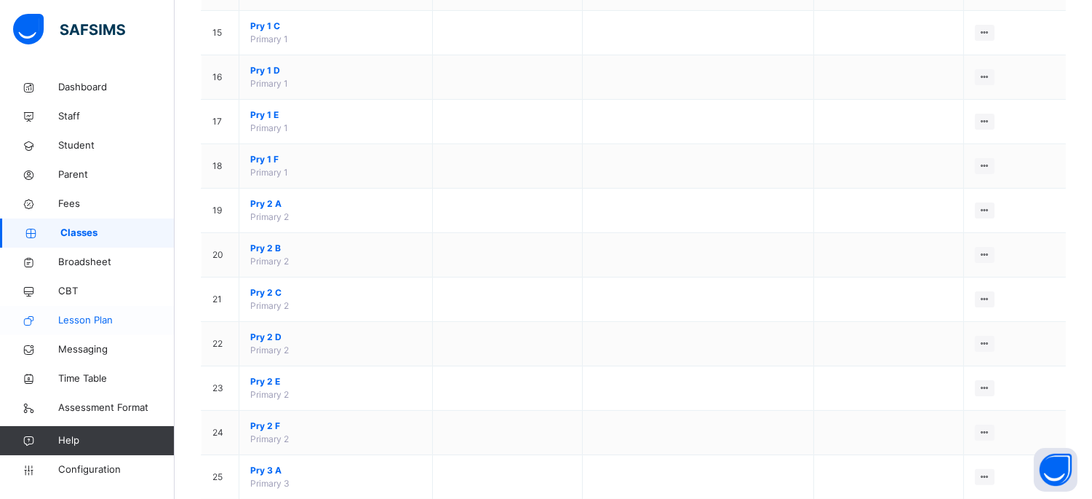
scroll to position [889, 0]
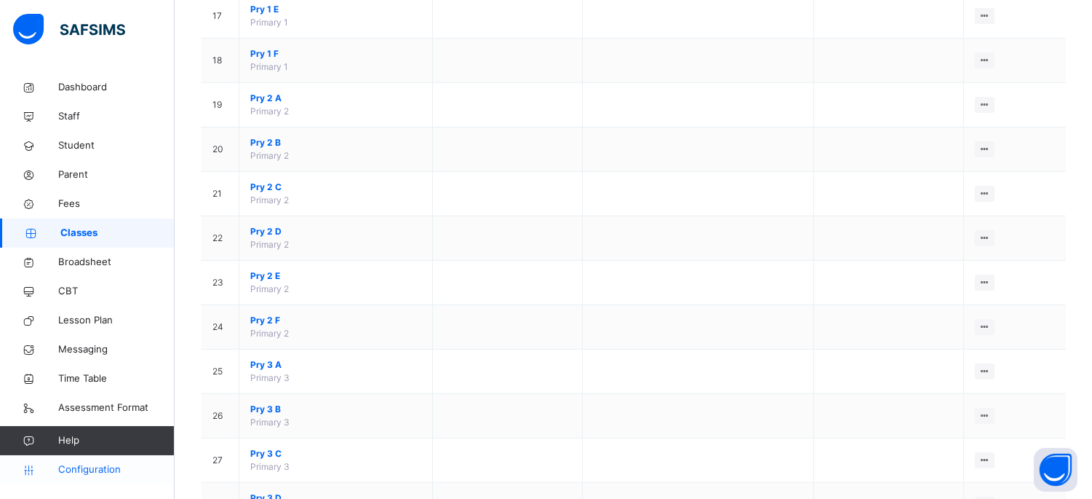
click at [87, 462] on span "Configuration" at bounding box center [116, 469] width 116 height 15
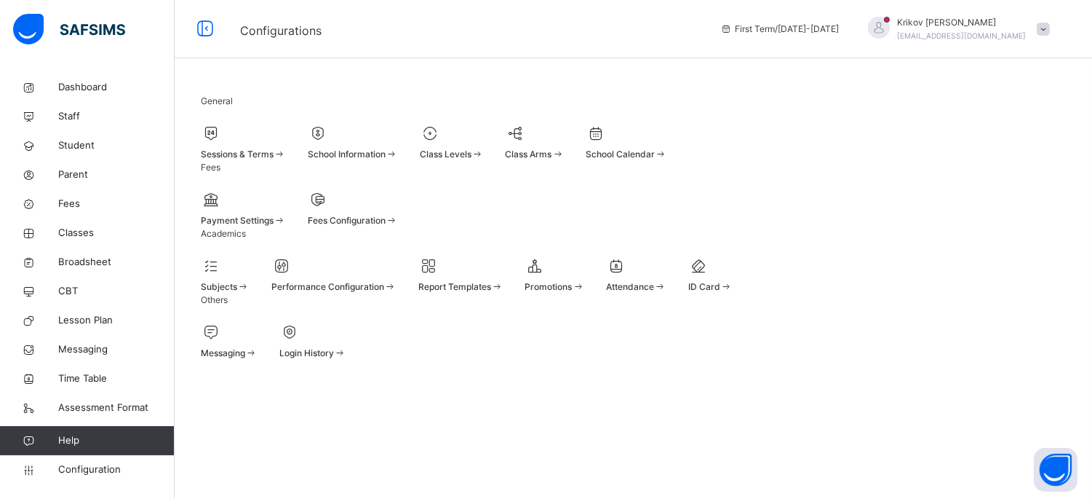
click at [484, 127] on div at bounding box center [452, 133] width 64 height 22
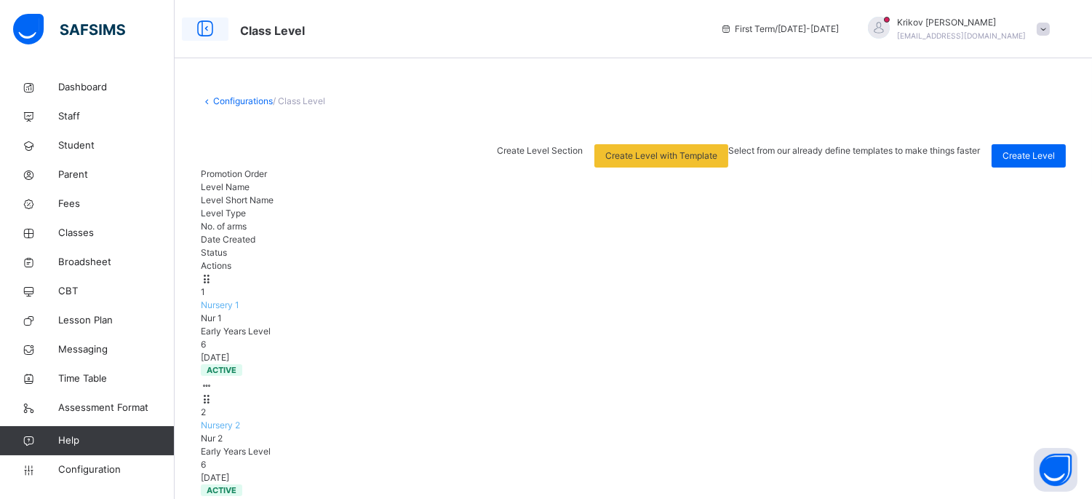
click at [202, 23] on icon at bounding box center [205, 29] width 25 height 26
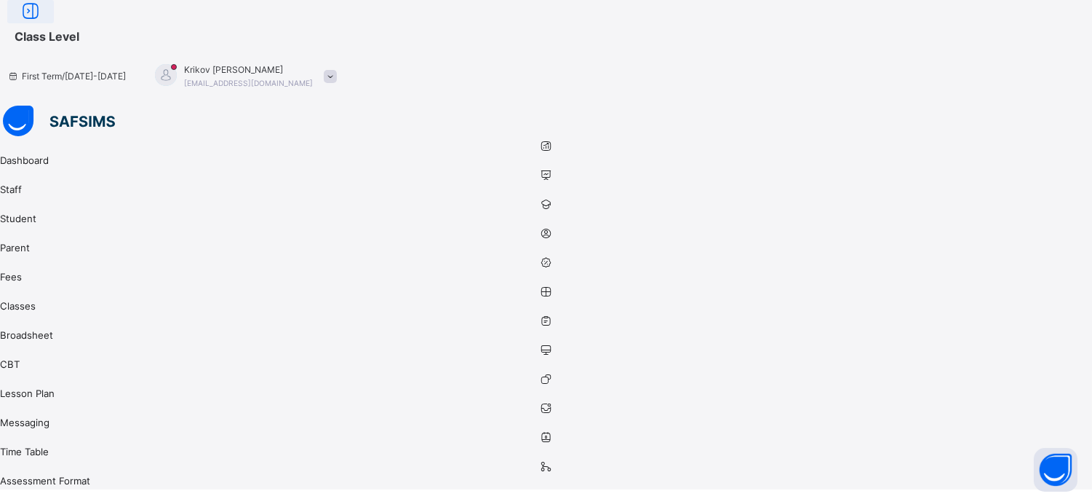
click at [43, 25] on icon at bounding box center [30, 12] width 25 height 26
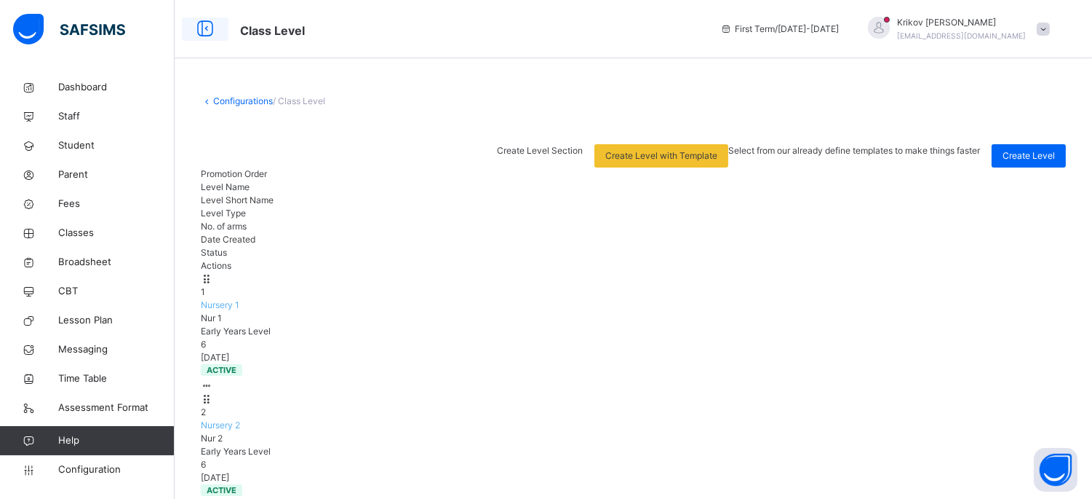
click at [205, 23] on icon at bounding box center [205, 29] width 25 height 26
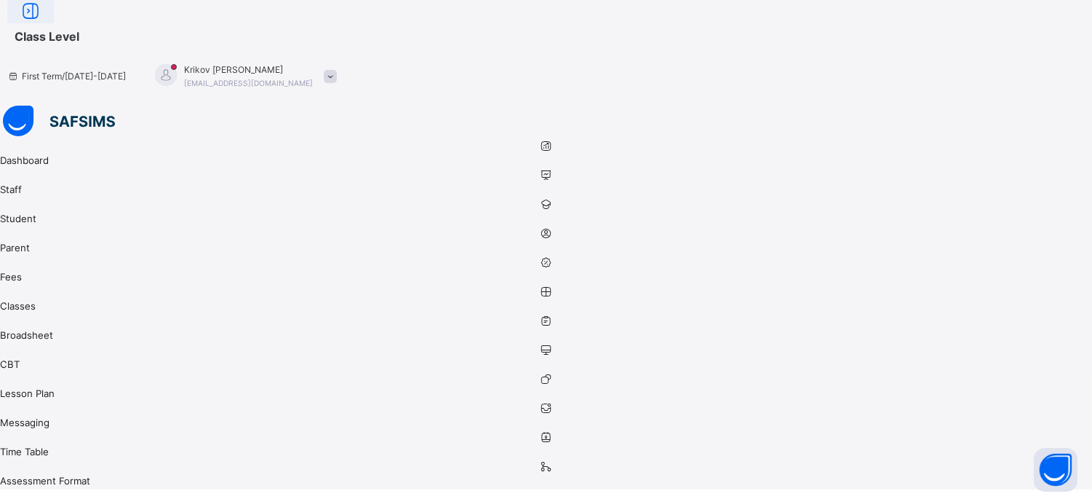
click at [43, 25] on icon at bounding box center [30, 12] width 25 height 26
